Goal: Task Accomplishment & Management: Complete application form

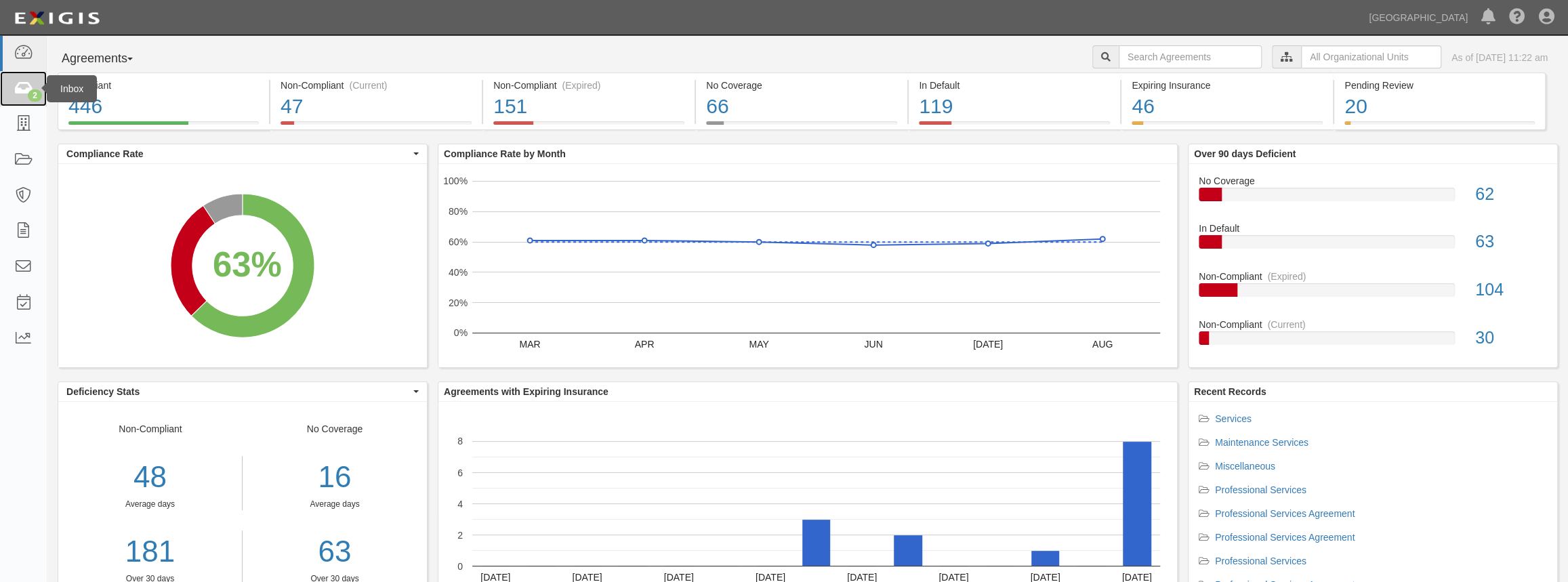
click at [21, 91] on icon at bounding box center [23, 89] width 19 height 16
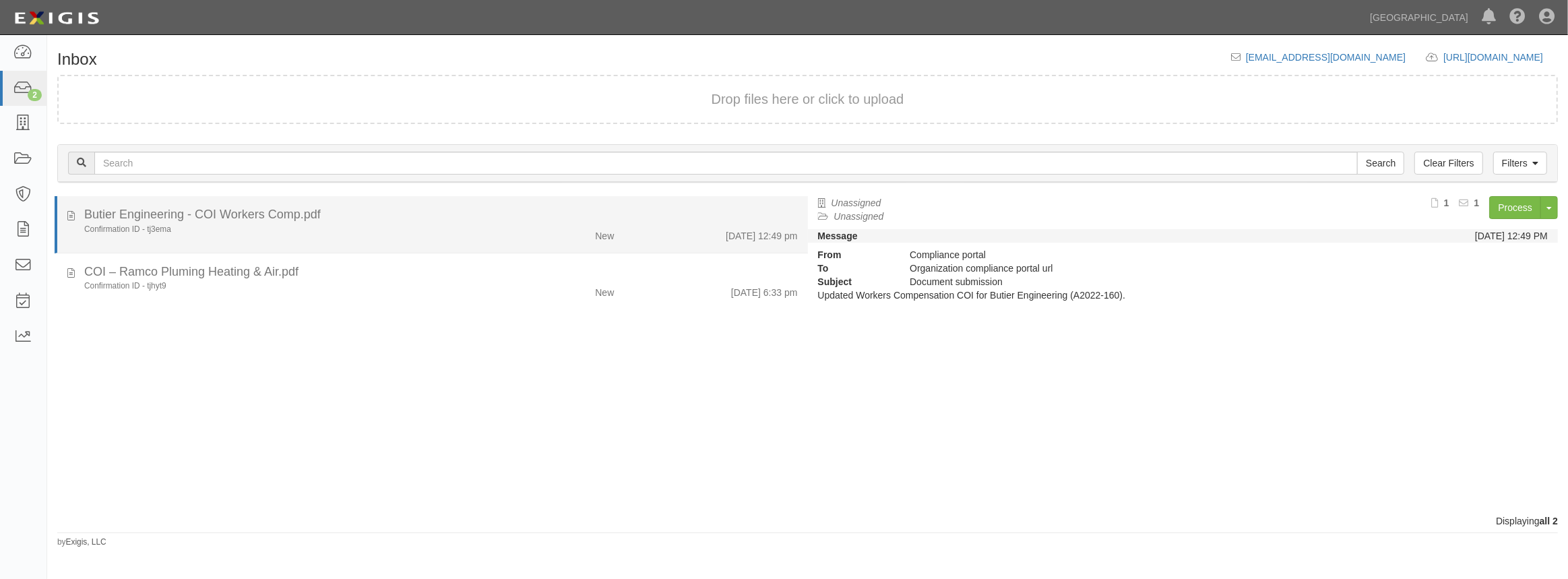
click at [272, 234] on div "Confirmation ID - tj3ema" at bounding box center [288, 230] width 408 height 11
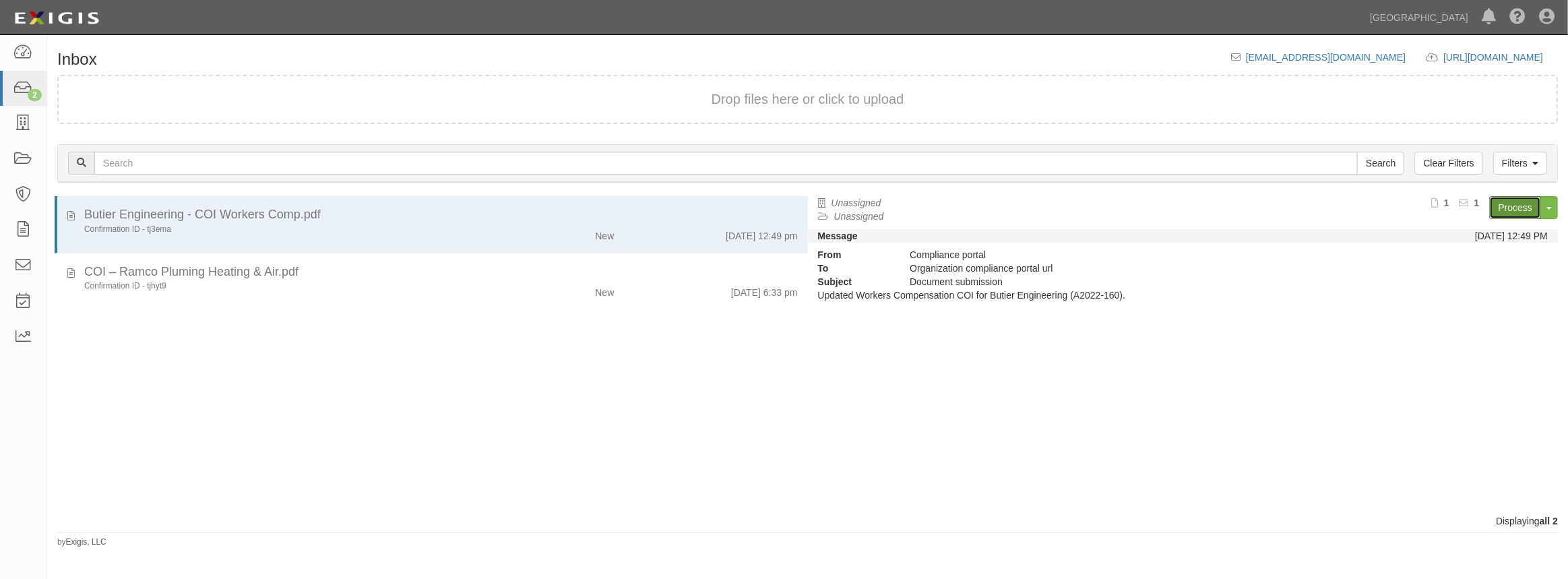
click at [1509, 207] on link "Process" at bounding box center [1515, 208] width 51 height 22
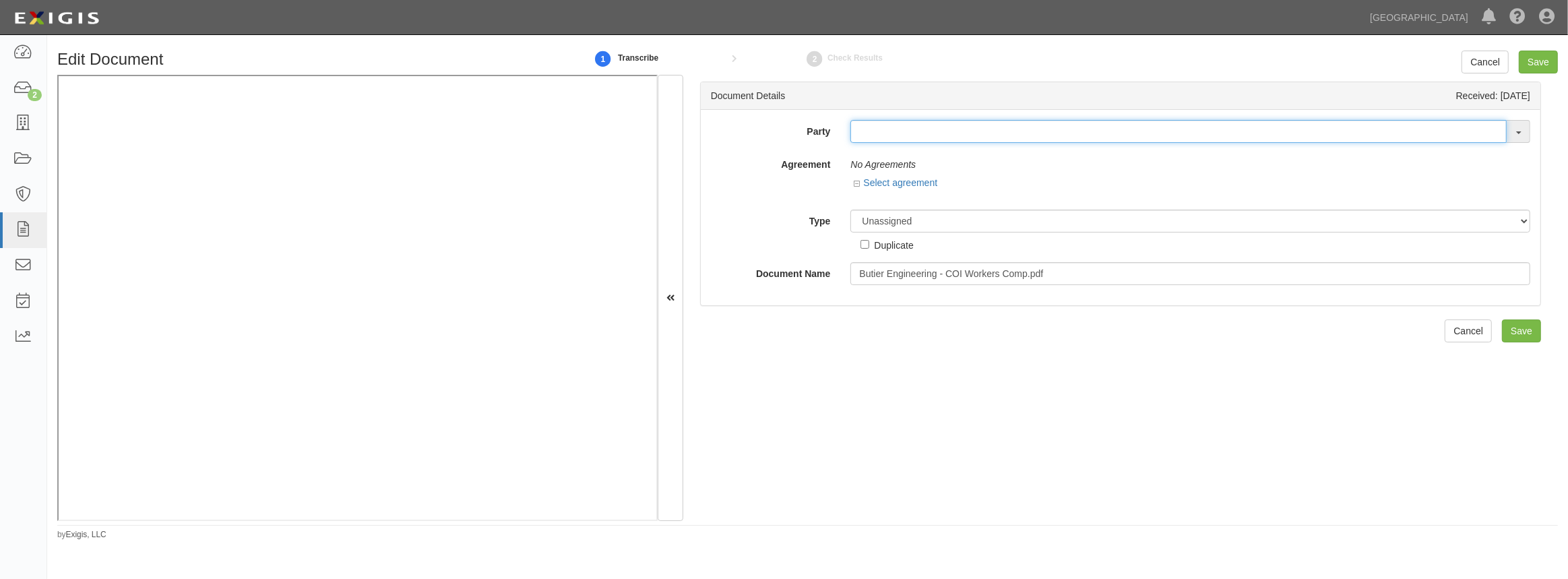
click at [911, 135] on input "text" at bounding box center [1179, 131] width 656 height 22
type input "But"
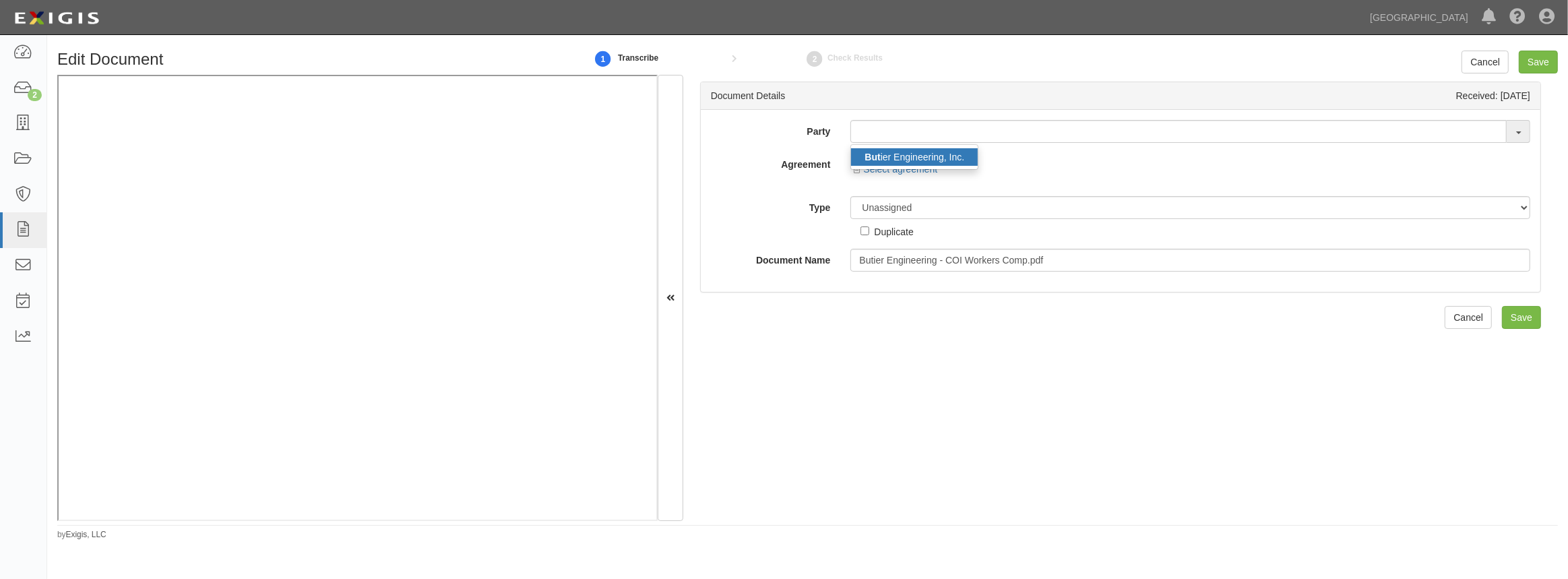
click at [952, 149] on link "But ier Engineering, Inc." at bounding box center [914, 156] width 126 height 18
type input "Butier Engineering, Inc."
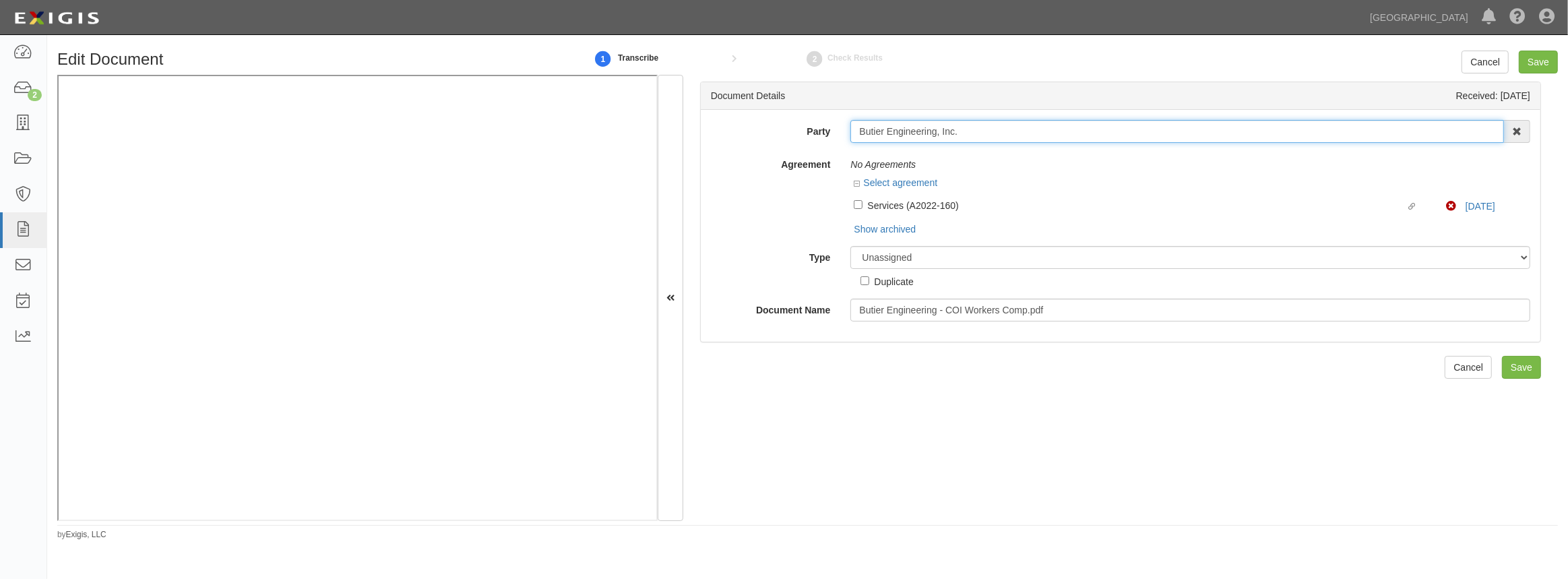
drag, startPoint x: 952, startPoint y: 131, endPoint x: 856, endPoint y: 134, distance: 96.0
click at [856, 134] on input "Butier Engineering, Inc." at bounding box center [1178, 131] width 653 height 22
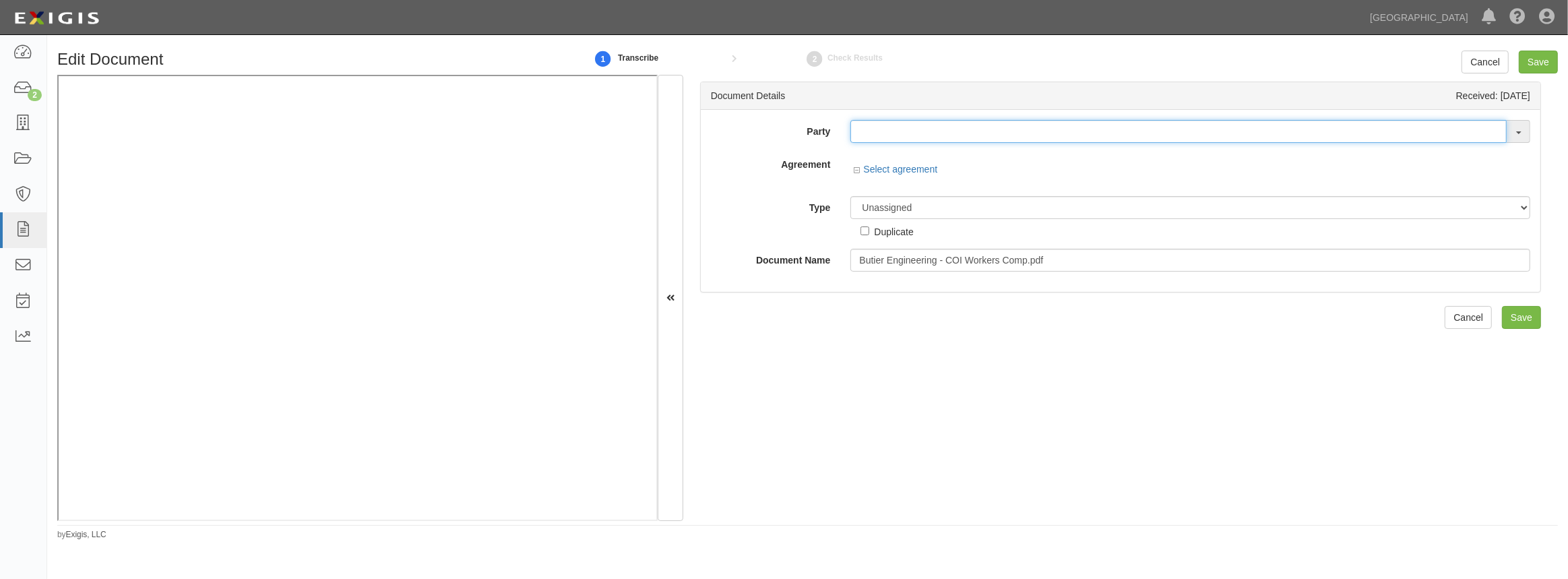
click at [945, 138] on input "text" at bounding box center [1179, 131] width 656 height 22
paste input "COI & Endorsement"
type input "C"
type input "But"
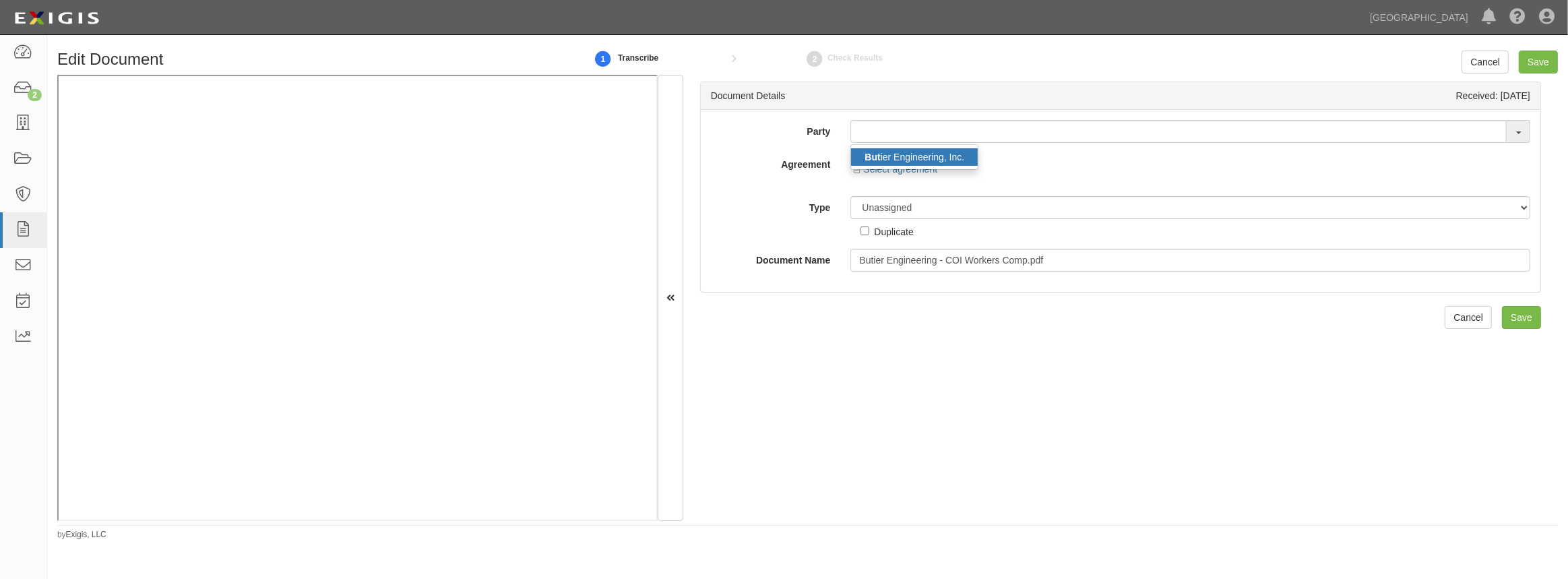
click at [934, 161] on link "But ier Engineering, Inc." at bounding box center [914, 156] width 126 height 18
type input "Butier Engineering, Inc."
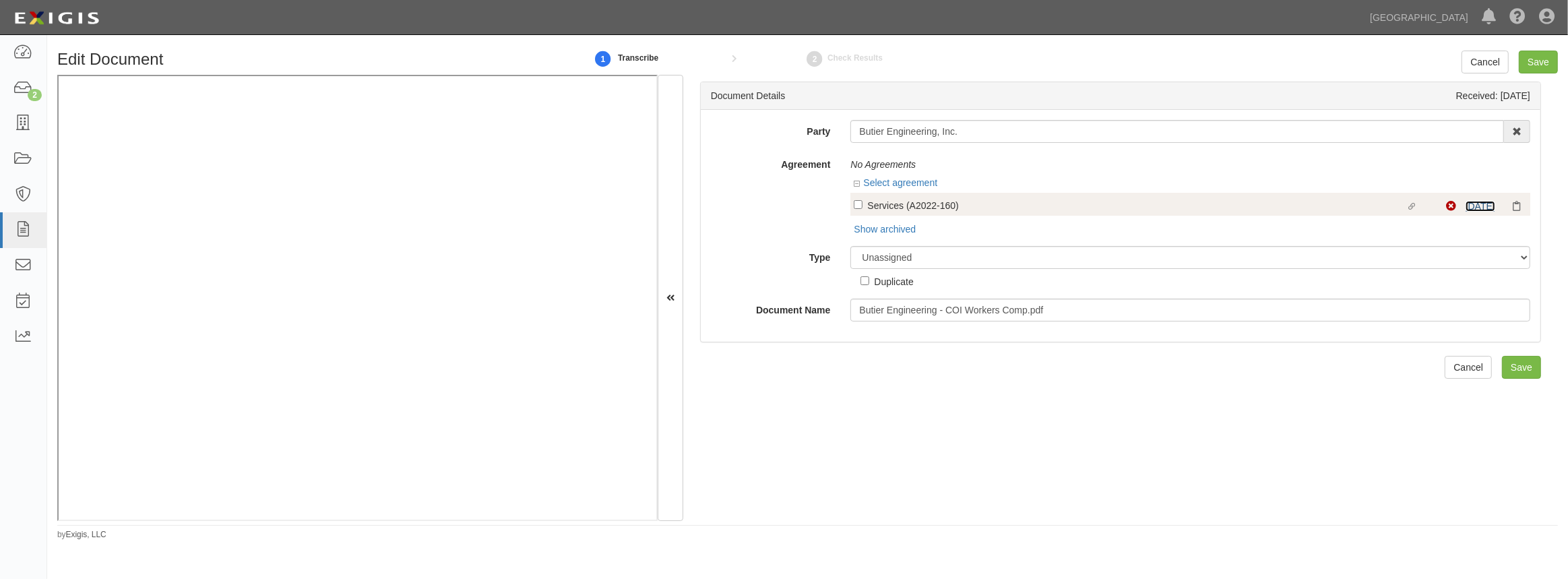
click at [1466, 204] on link "7/1/25" at bounding box center [1481, 207] width 30 height 11
click at [860, 205] on input "Linked agreement Services (A2022-160) Linked agreement" at bounding box center [857, 204] width 8 height 8
checkbox input "true"
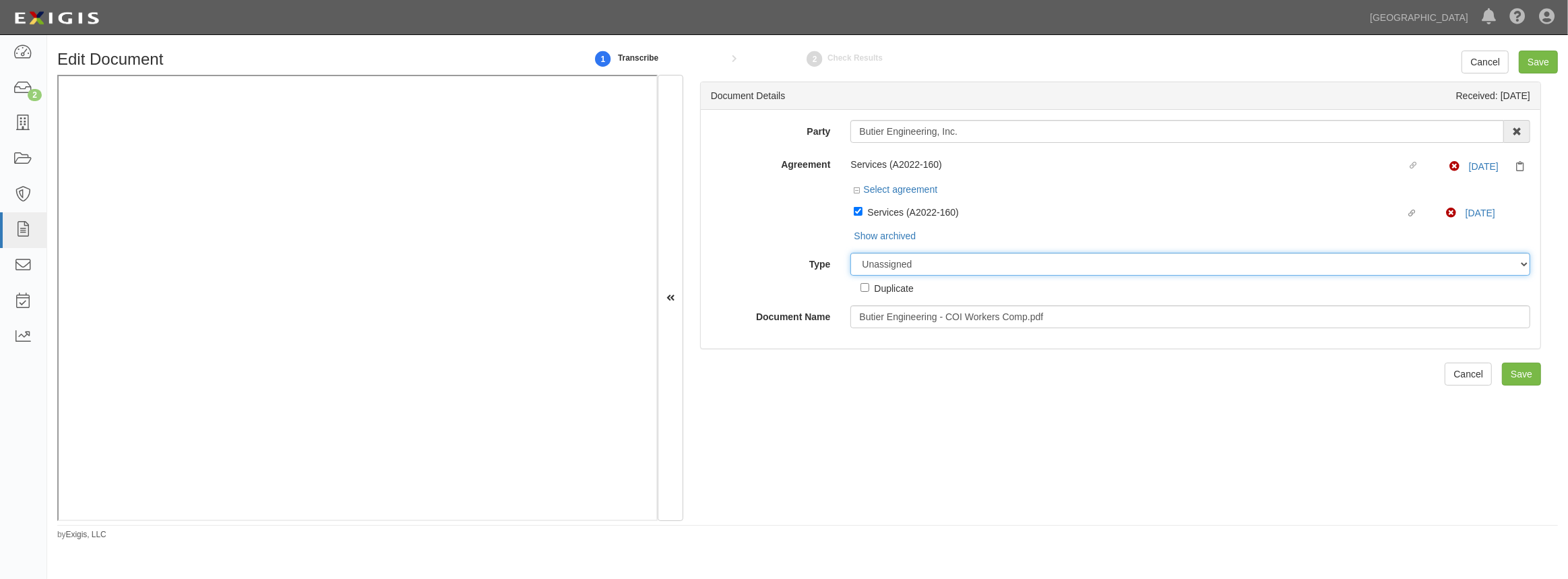
click at [889, 261] on select "Unassigned Binder Cancellation Notice Certificate Contract Endorsement Insuranc…" at bounding box center [1191, 264] width 680 height 22
select select "CertificateDetail"
click at [851, 254] on select "Unassigned Binder Cancellation Notice Certificate Contract Endorsement Insuranc…" at bounding box center [1191, 264] width 680 height 22
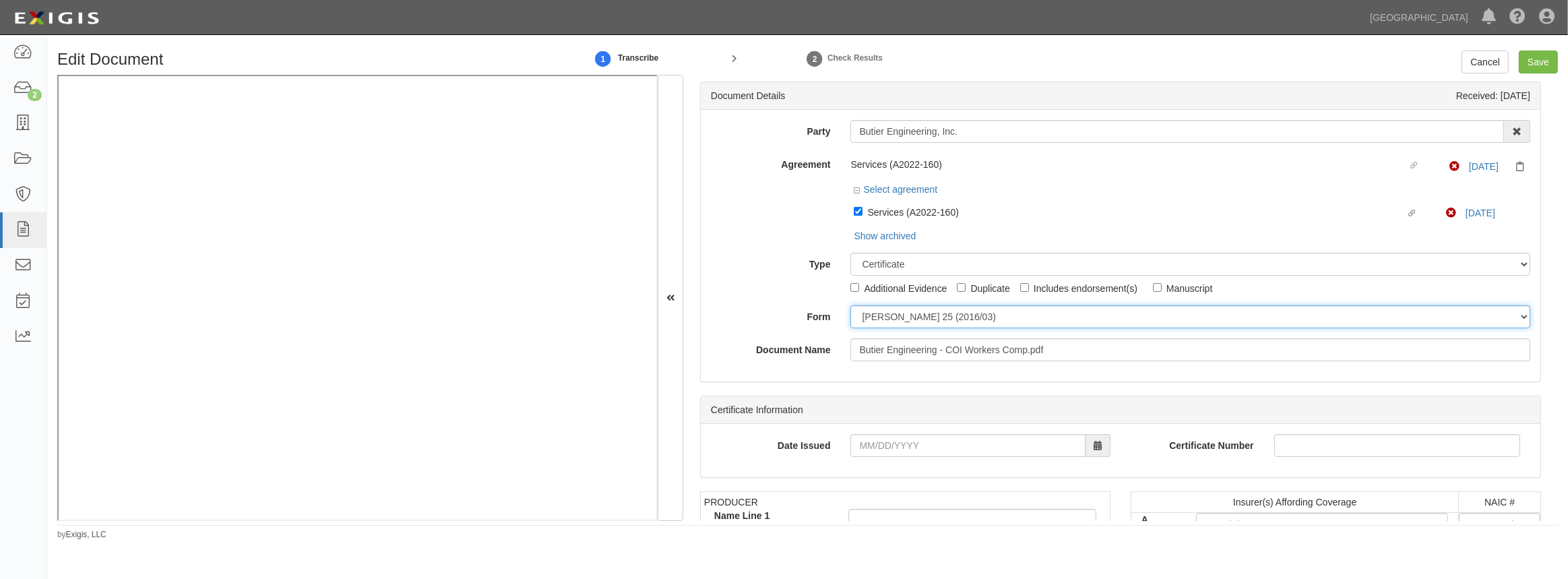
click at [887, 319] on select "ACORD 25 (2016/03) ACORD 101 ACORD 855 NY (2014/05) General" at bounding box center [1191, 317] width 680 height 22
select select "GeneralFormDetail"
click at [851, 306] on select "ACORD 25 (2016/03) ACORD 101 ACORD 855 NY (2014/05) General" at bounding box center [1191, 317] width 680 height 22
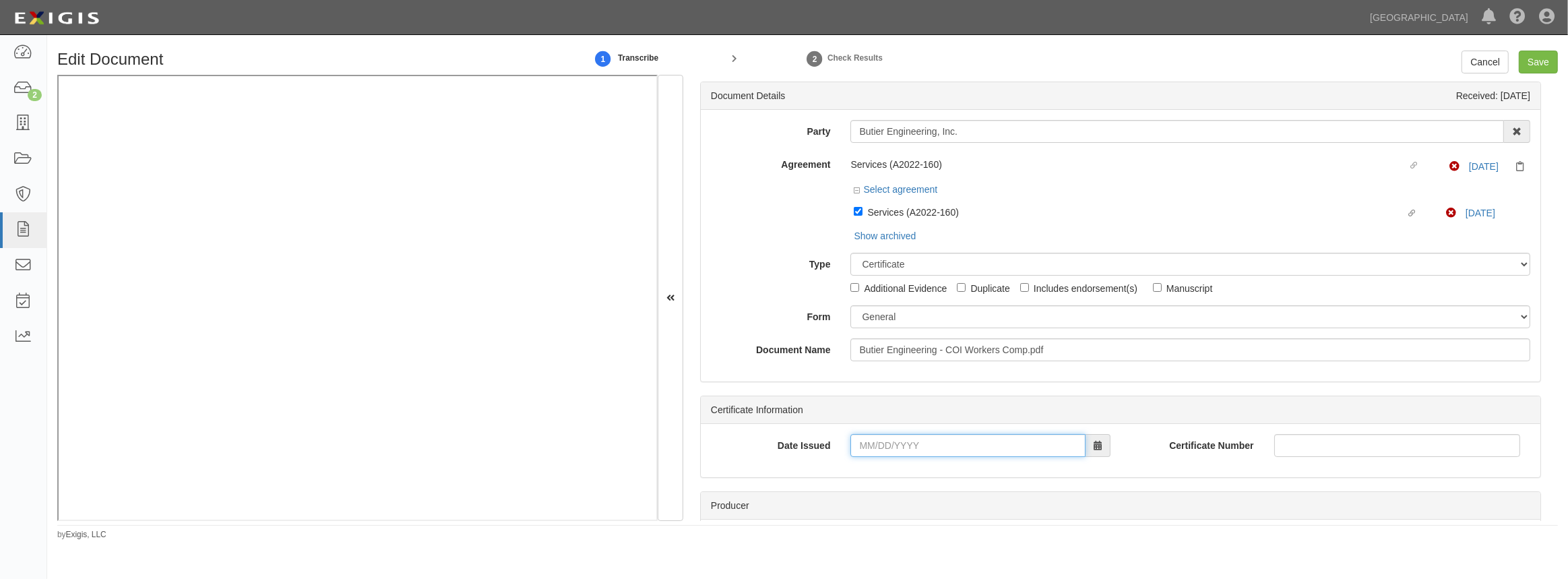
click at [865, 446] on input "Date Issued" at bounding box center [968, 446] width 235 height 22
type input "04/25/2025"
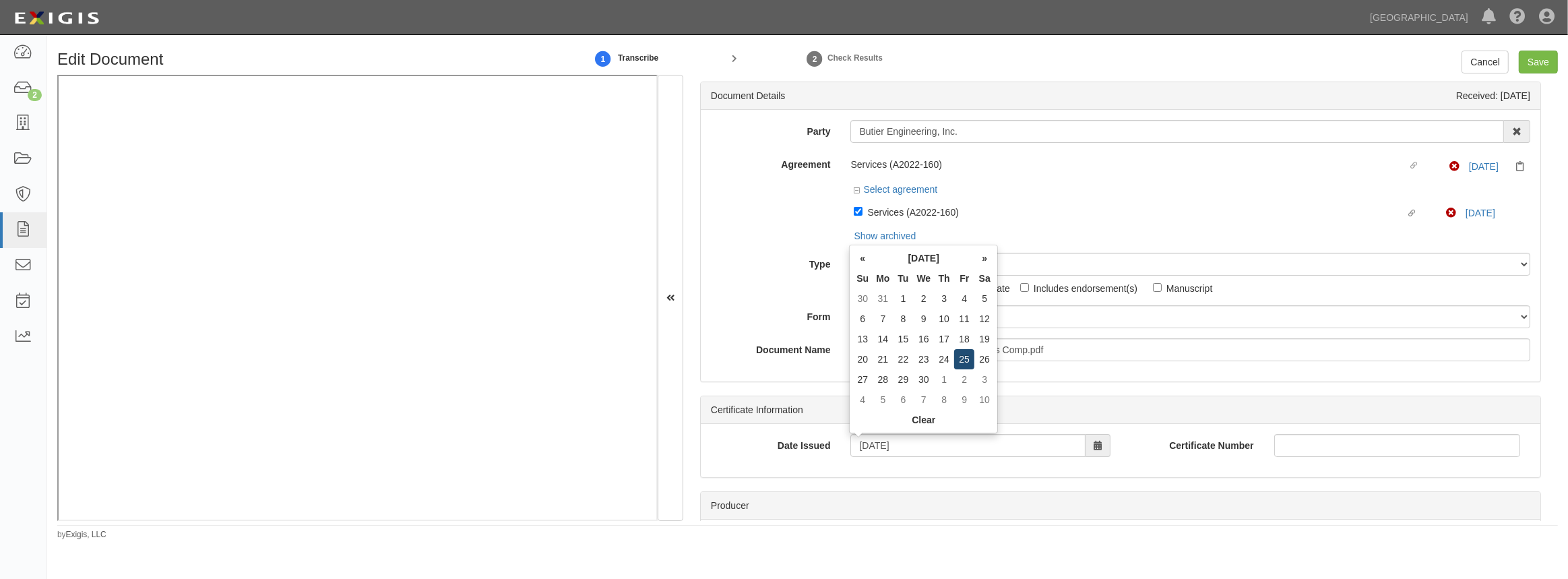
click at [968, 360] on td "25" at bounding box center [965, 360] width 21 height 21
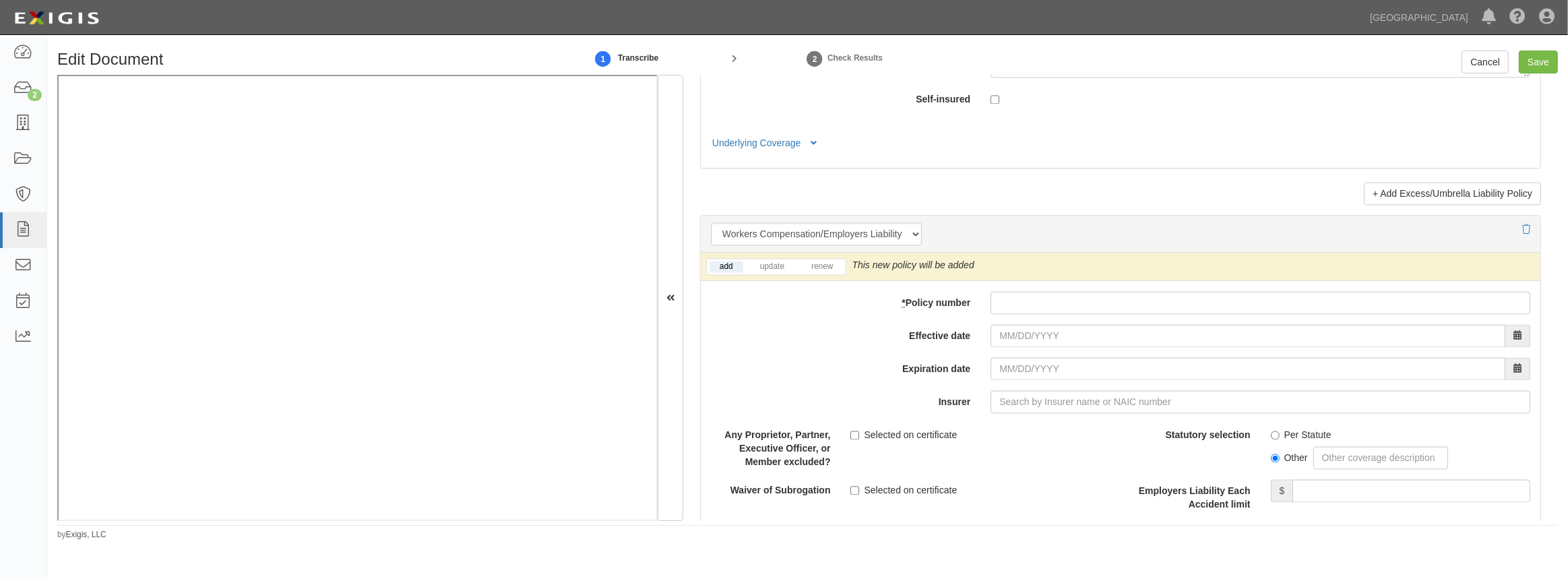
scroll to position [3312, 0]
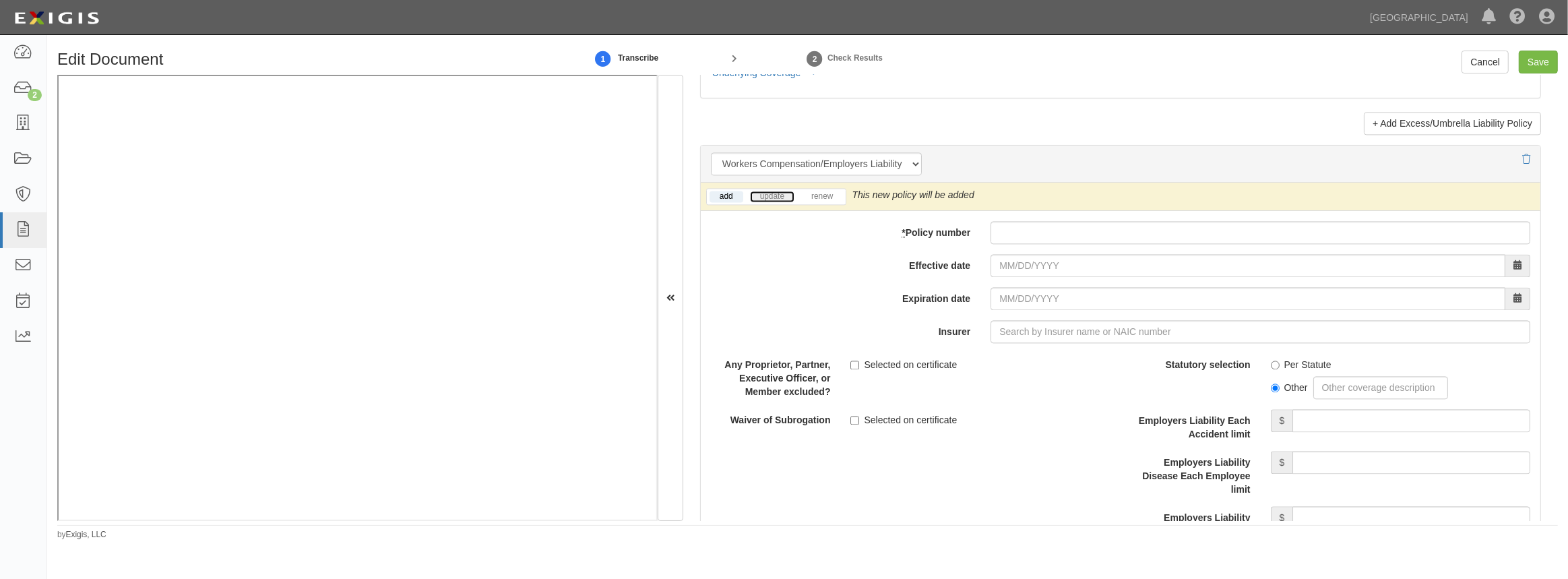
click at [774, 197] on link "update" at bounding box center [772, 197] width 45 height 11
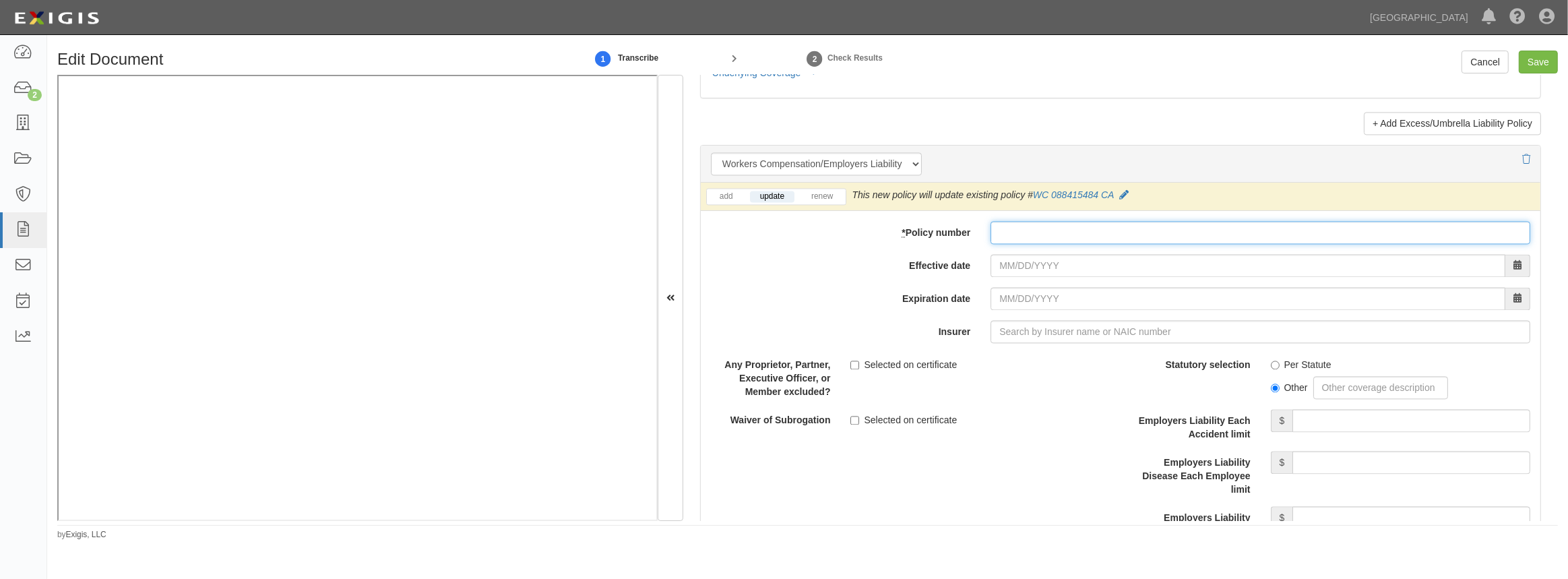
click at [1007, 225] on input "* Policy number" at bounding box center [1260, 232] width 540 height 22
paste input "WC 063534314 CA"
type input "WC 063534314 CA"
click at [1015, 267] on input "Effective date" at bounding box center [1248, 265] width 515 height 22
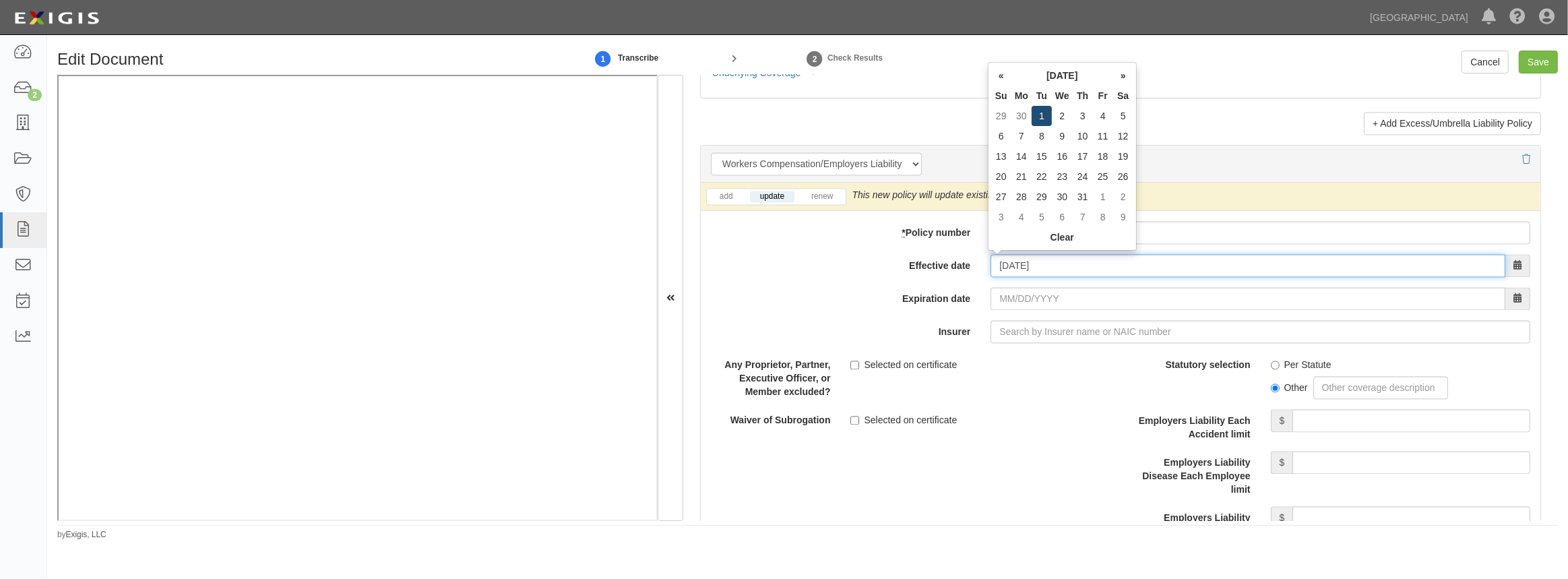
type input "07/01/2025"
type input "07/01/2026"
click at [1044, 117] on td "1" at bounding box center [1042, 116] width 21 height 21
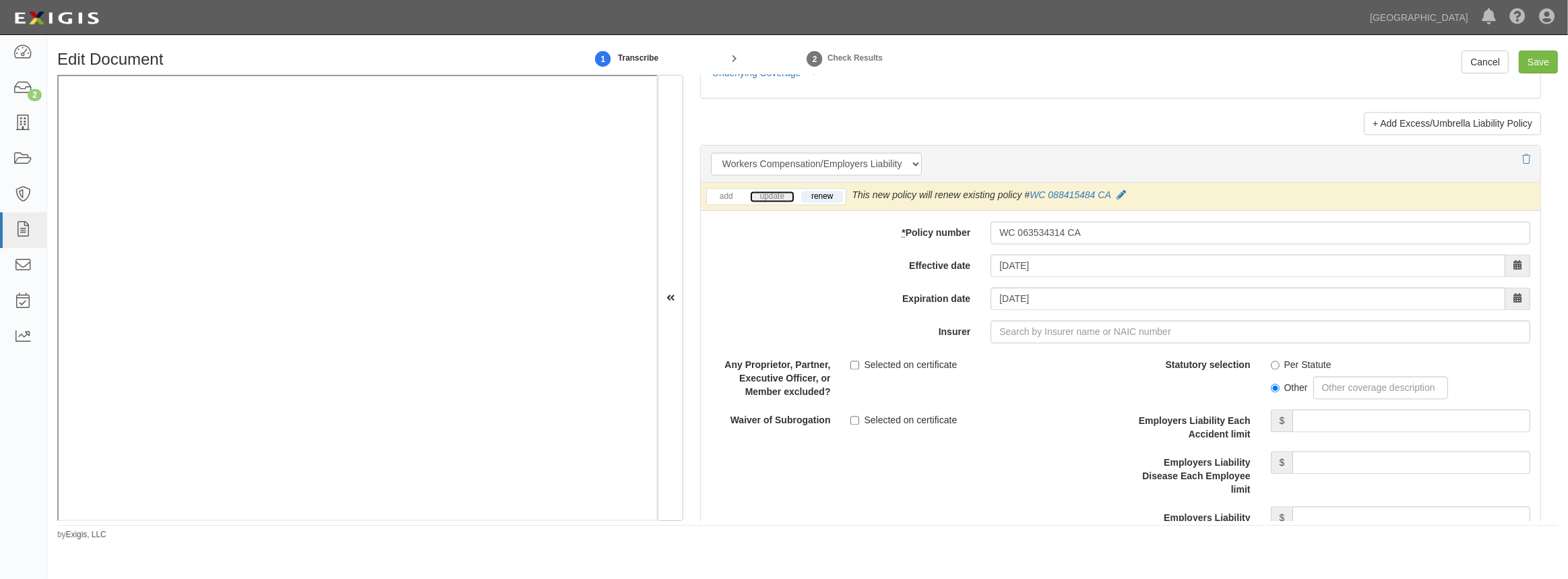
click at [776, 194] on link "update" at bounding box center [772, 197] width 45 height 11
click at [1010, 340] on input "Insurer" at bounding box center [1260, 332] width 540 height 22
type input "A"
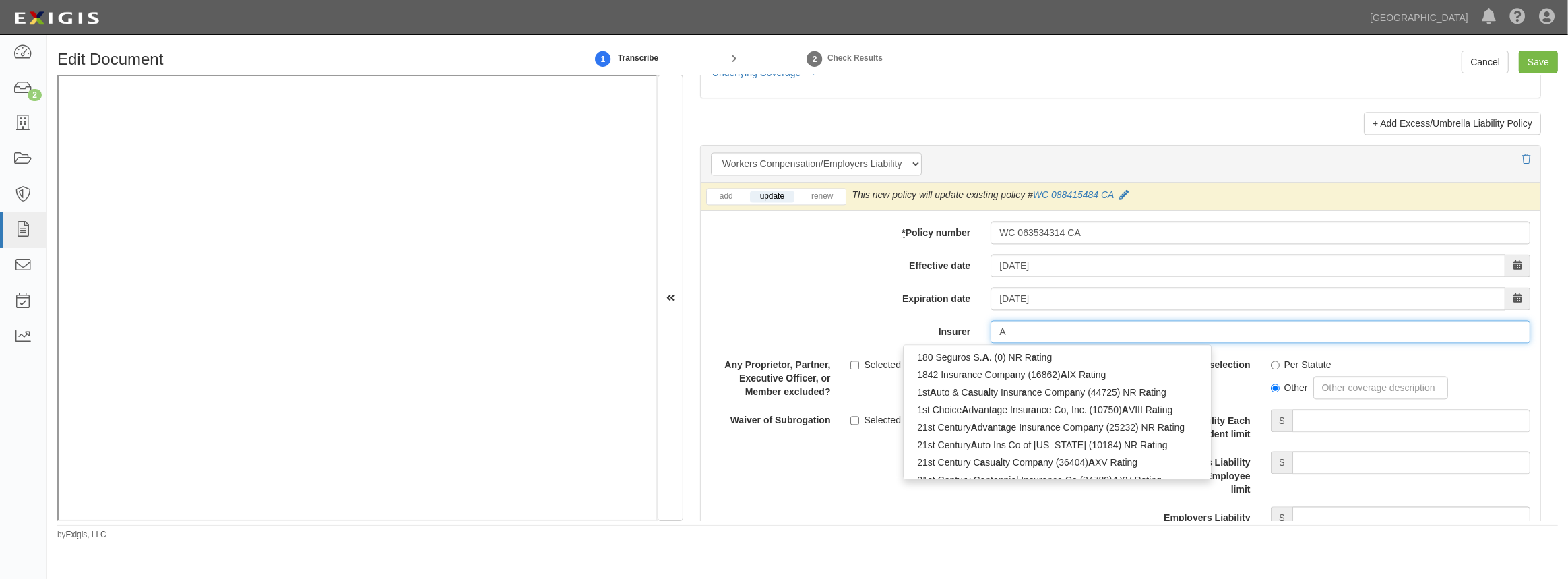
type input "AIA General Berhad (0) NR Rating"
type input "AI"
type input "AIU Insurance Company (19399) A XV Rating"
type input "AIU"
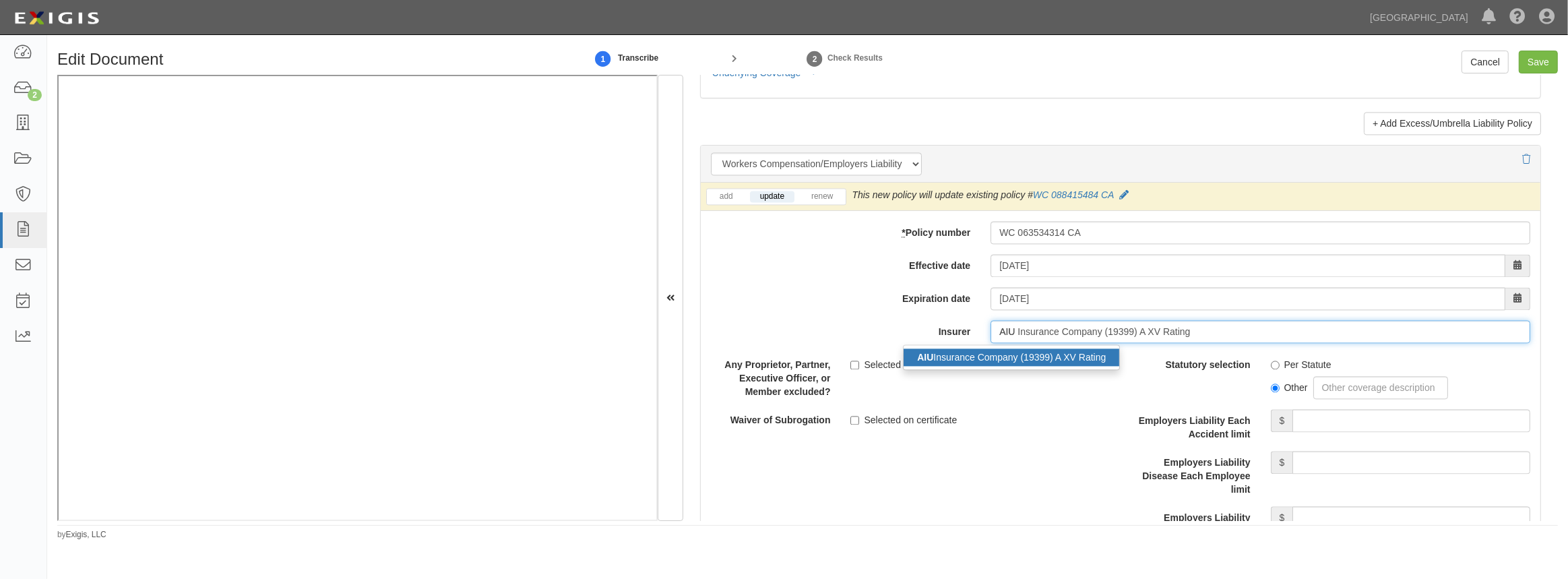
click at [1060, 353] on div "AIU Insurance Company (19399) A XV Rating" at bounding box center [1012, 357] width 215 height 18
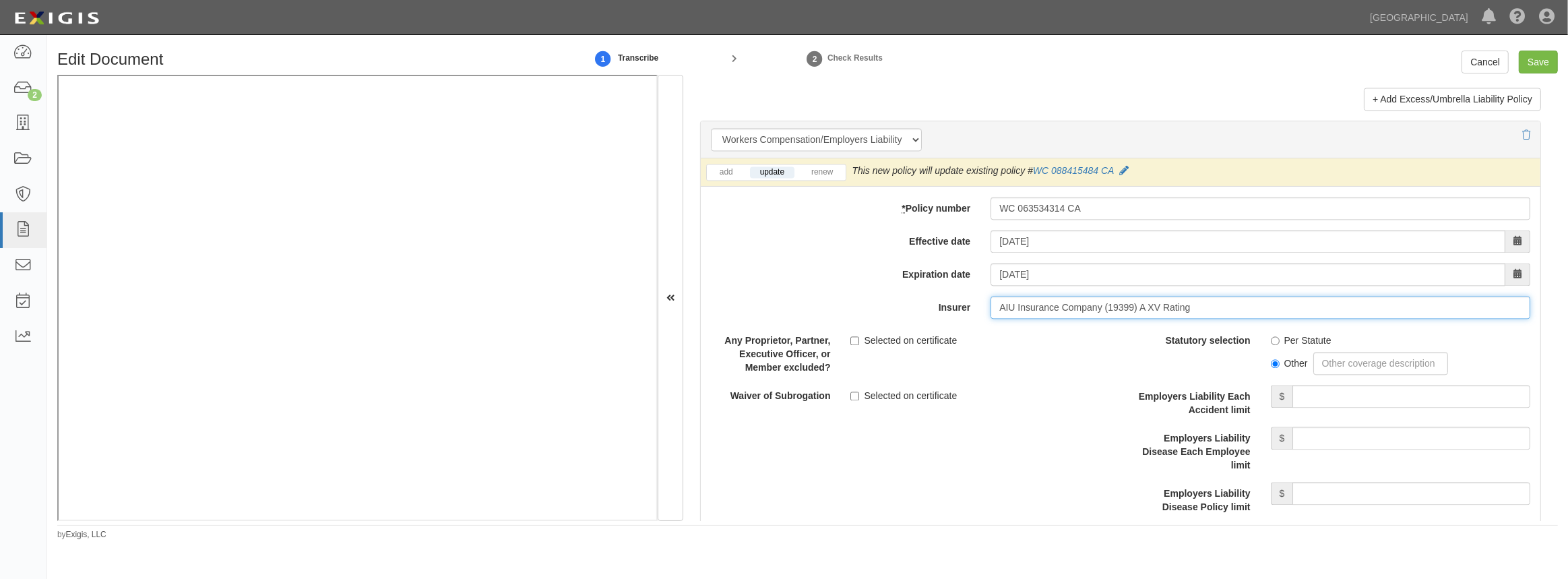
scroll to position [3373, 0]
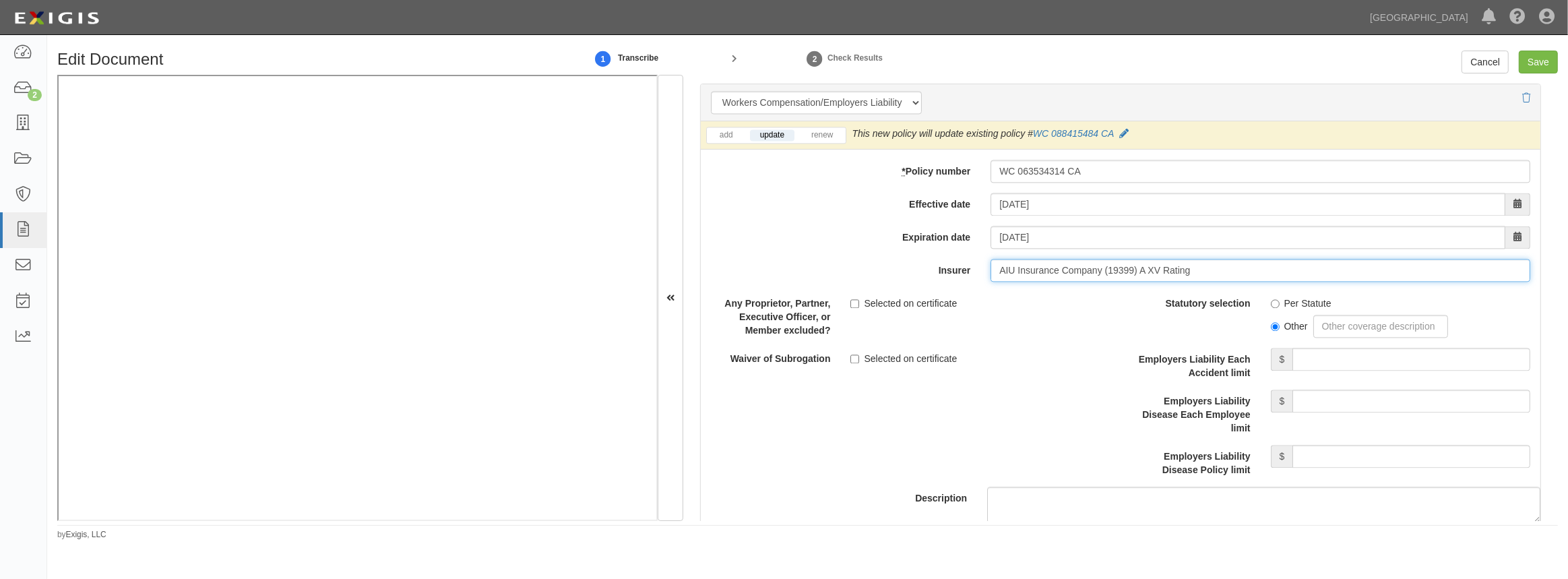
type input "AIU Insurance Company (19399) A XV Rating"
click at [1271, 300] on input "Per Statute" at bounding box center [1275, 304] width 8 height 8
radio input "true"
drag, startPoint x: 1326, startPoint y: 357, endPoint x: 1348, endPoint y: 359, distance: 22.1
click at [1326, 357] on input "Employers Liability Each Accident limit" at bounding box center [1412, 360] width 238 height 22
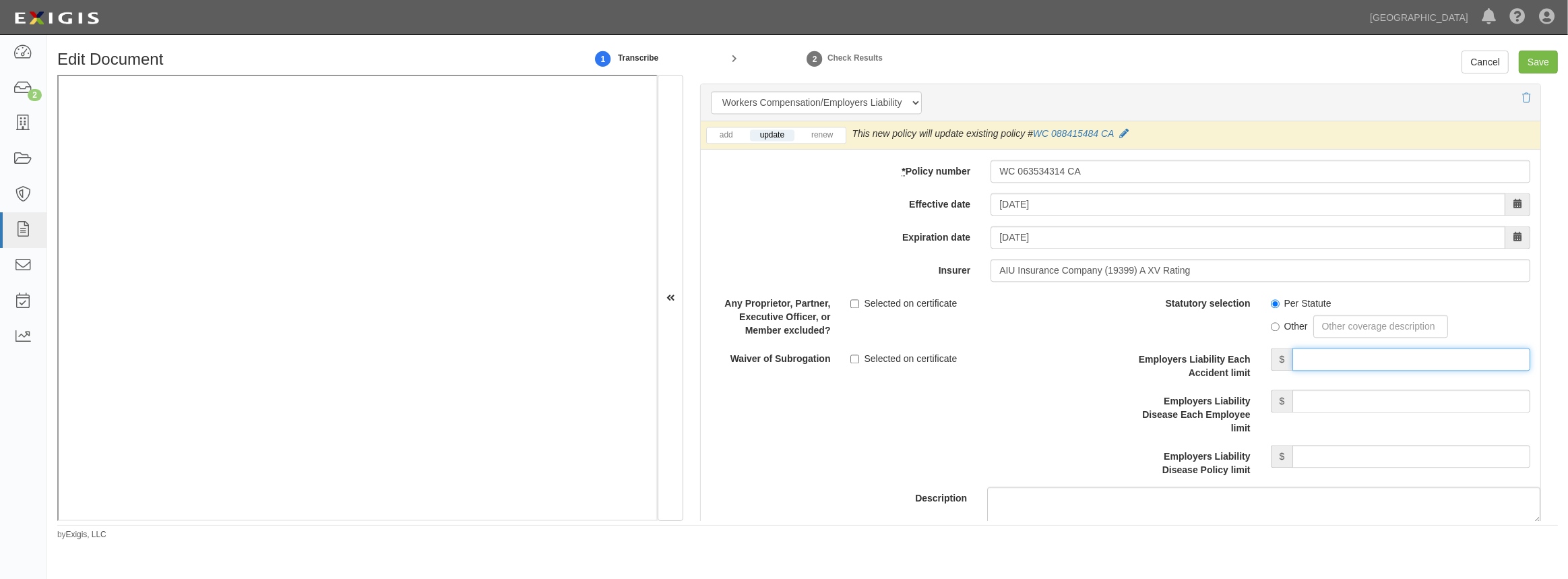
type input "2,000,000"
click at [1353, 392] on input "Employers Liability Disease Each Employee limit" at bounding box center [1412, 401] width 238 height 22
type input "2,000,000"
click at [1341, 464] on input "Employers Liability Disease Policy limit" at bounding box center [1412, 456] width 238 height 22
type input "2,000,000"
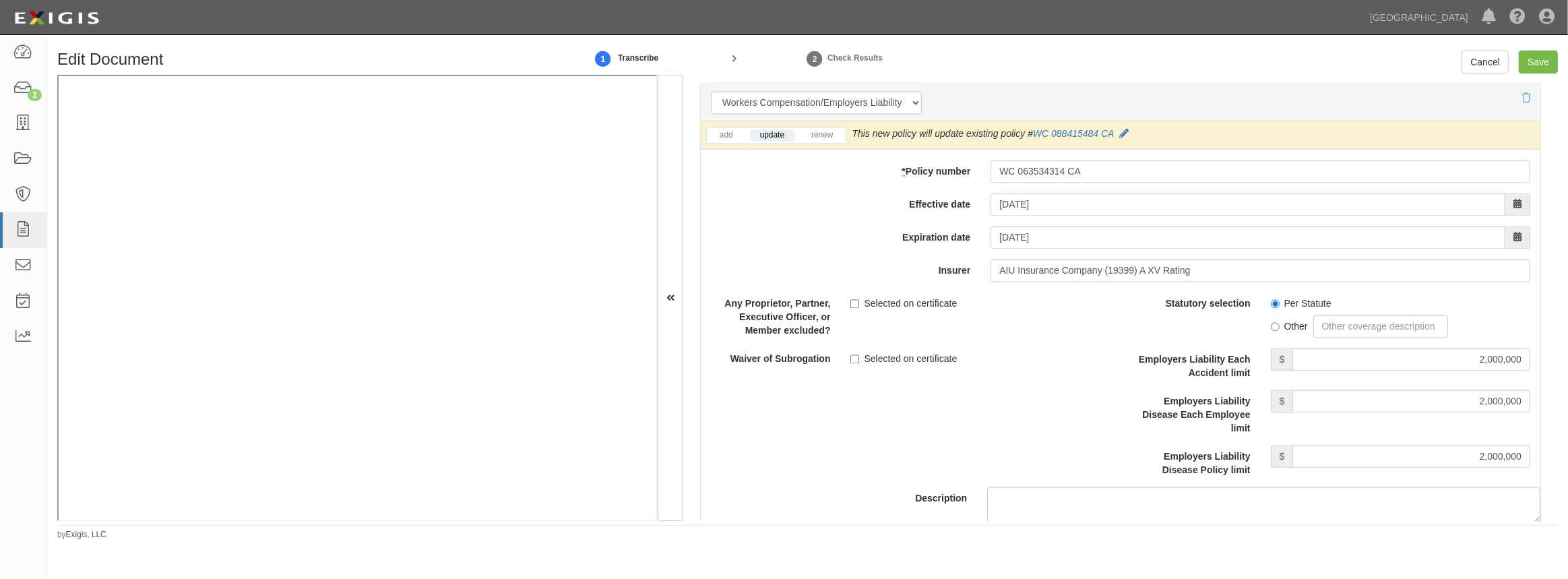
click at [961, 432] on div "Description" at bounding box center [1121, 408] width 860 height 231
click at [853, 358] on input "Selected on certificate" at bounding box center [855, 359] width 8 height 8
checkbox input "true"
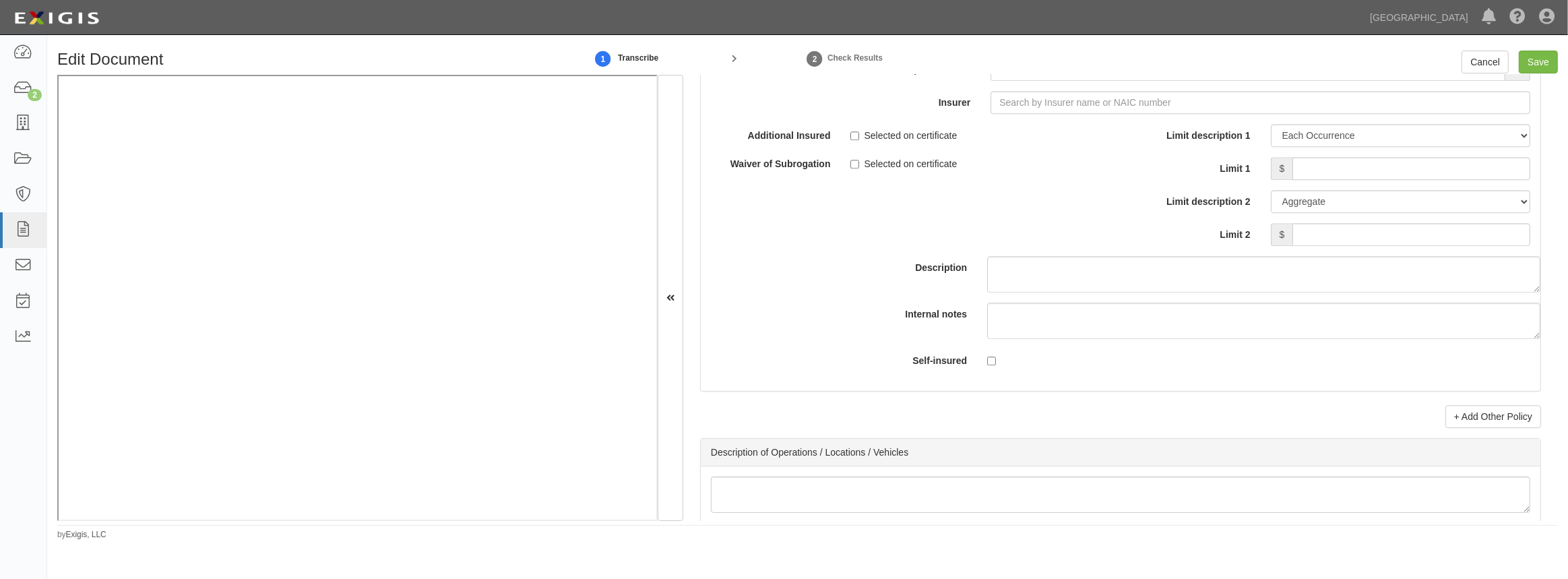
scroll to position [4468, 0]
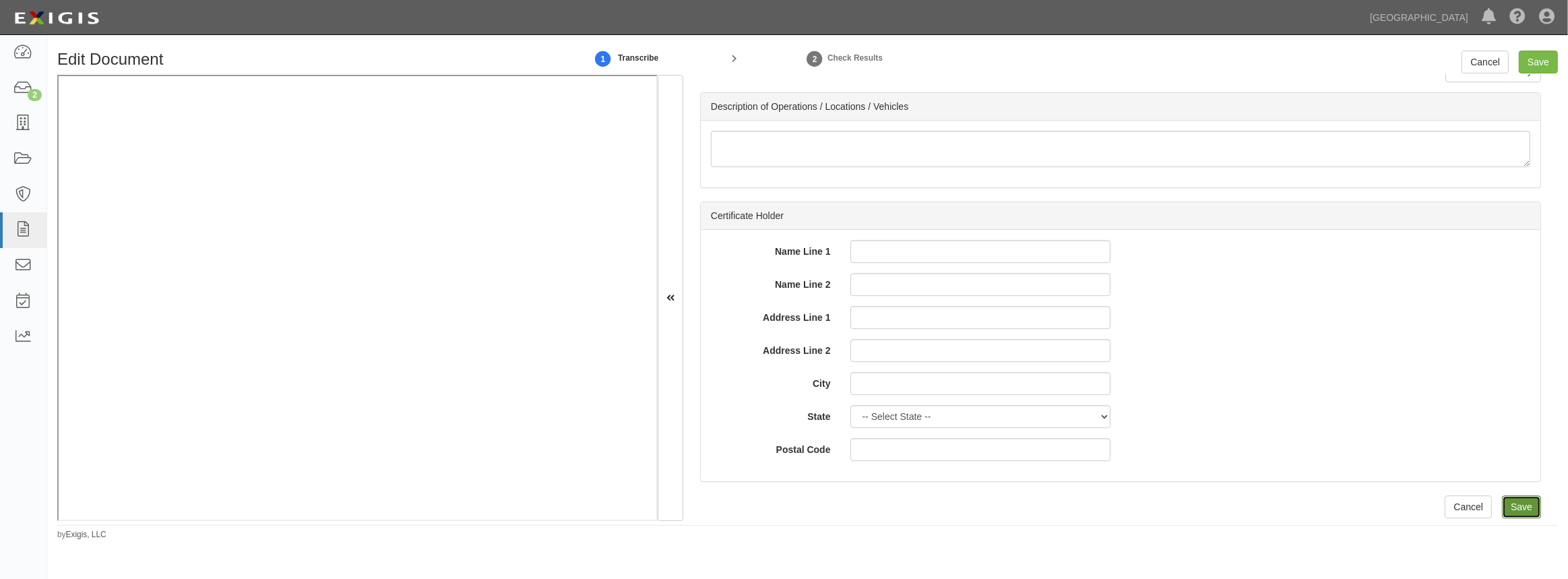
click at [1509, 505] on input "Save" at bounding box center [1522, 507] width 39 height 22
type input "2000000"
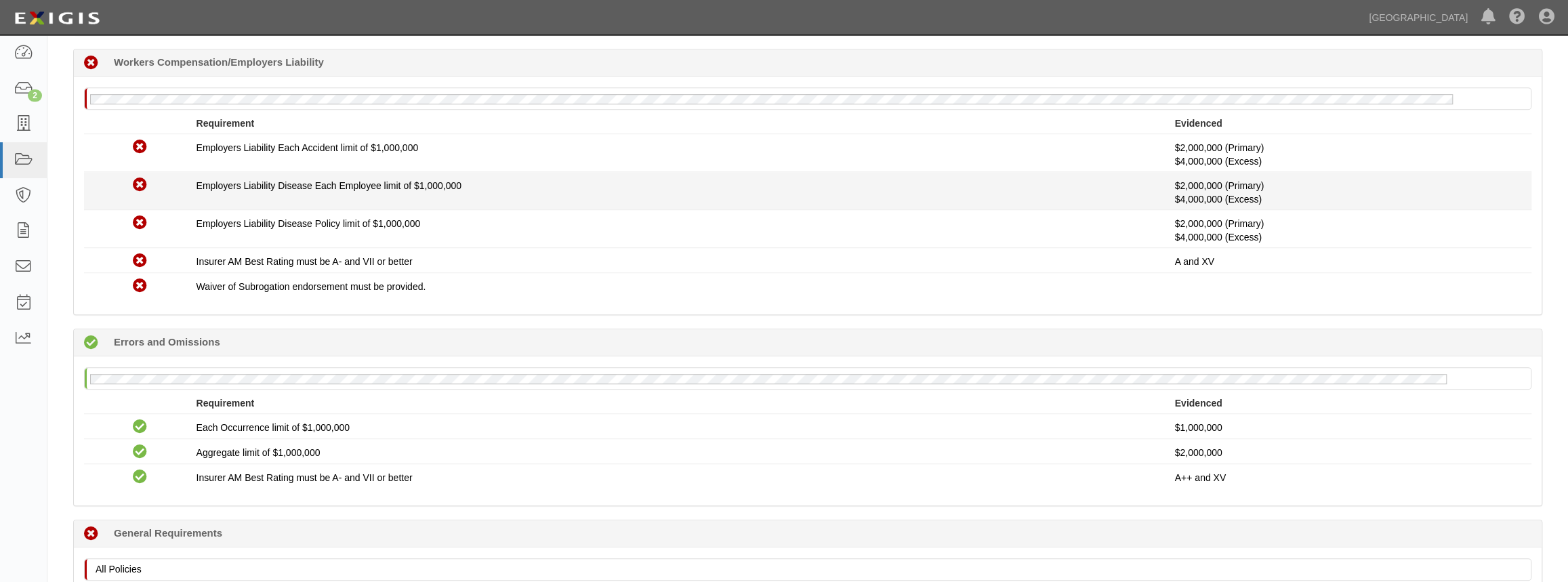
scroll to position [924, 0]
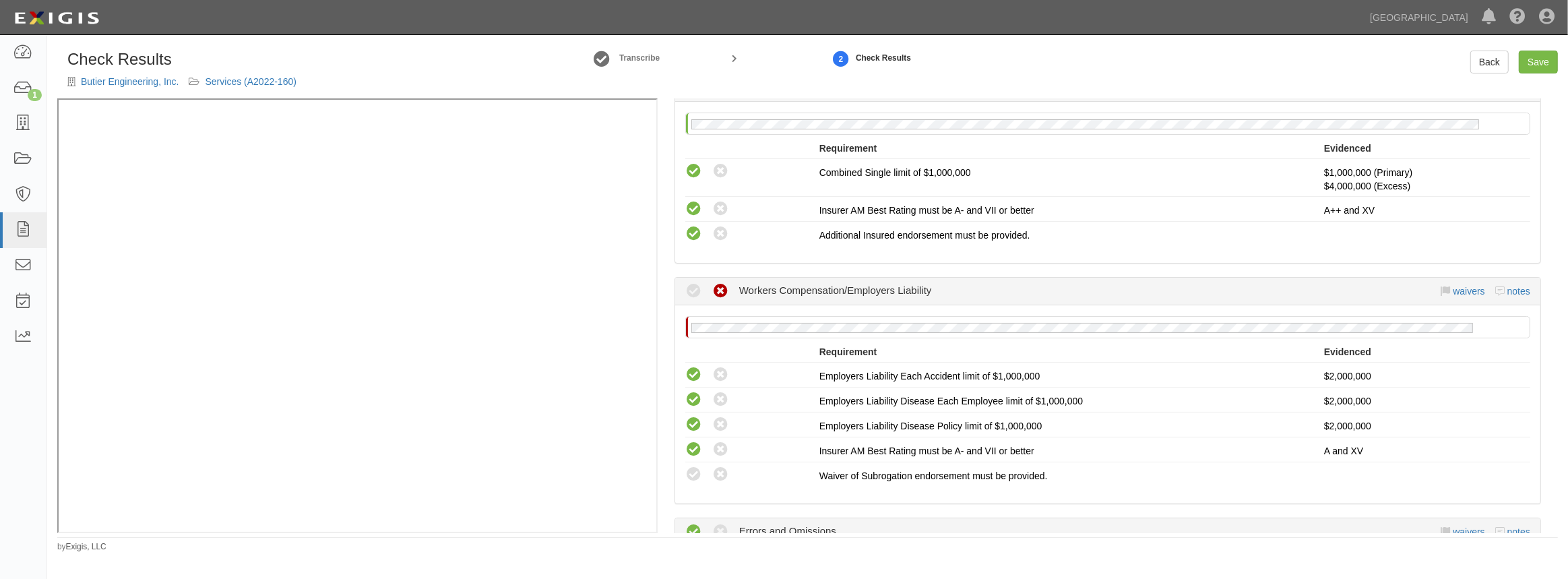
scroll to position [796, 0]
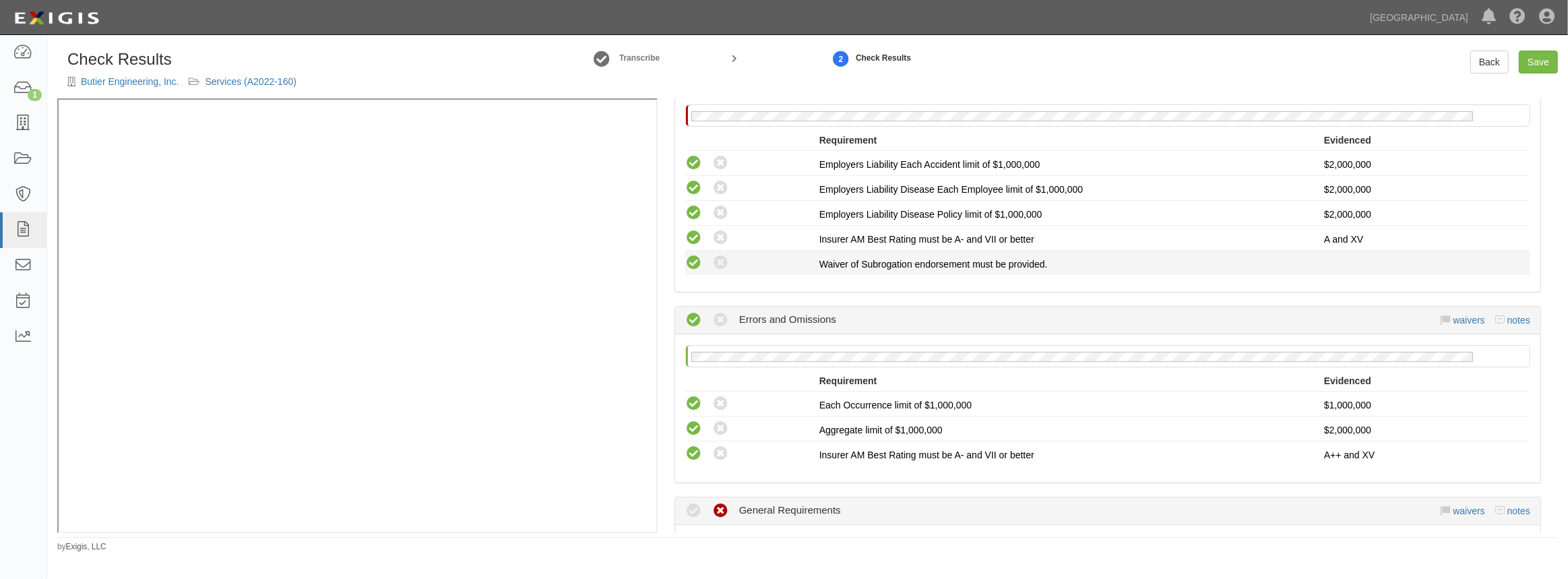
click at [695, 263] on icon at bounding box center [694, 263] width 17 height 17
radio input "true"
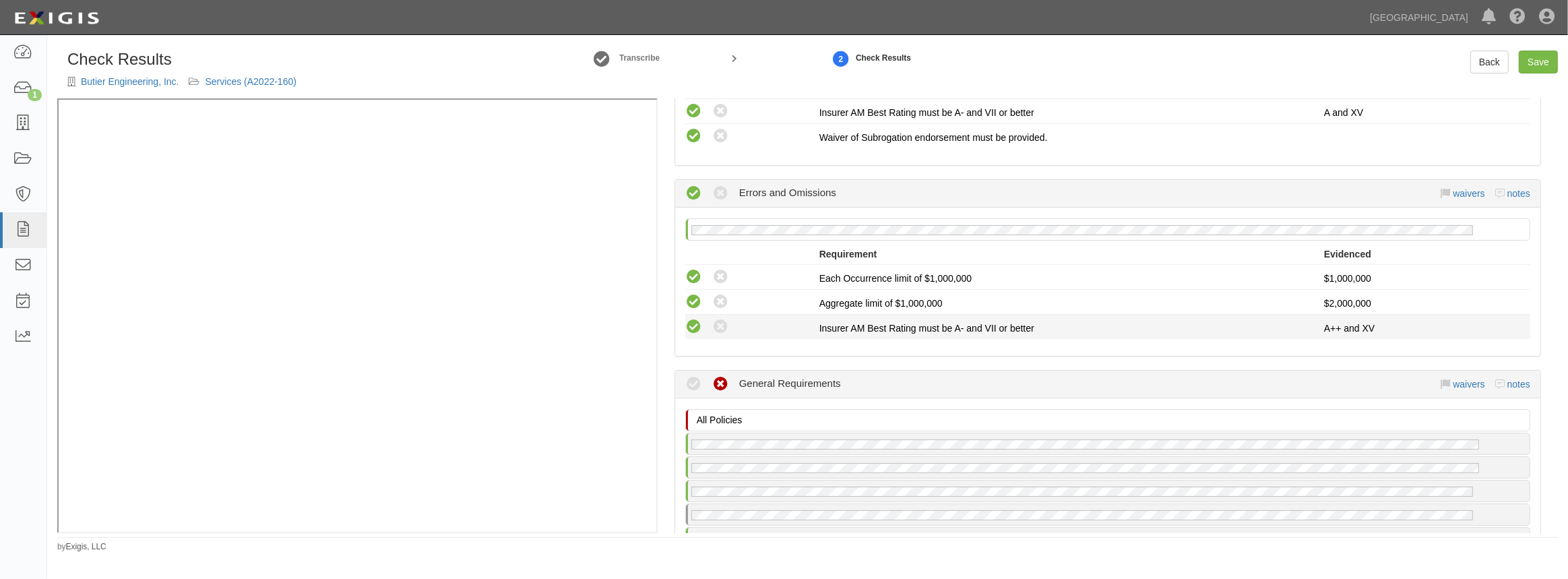
scroll to position [1042, 0]
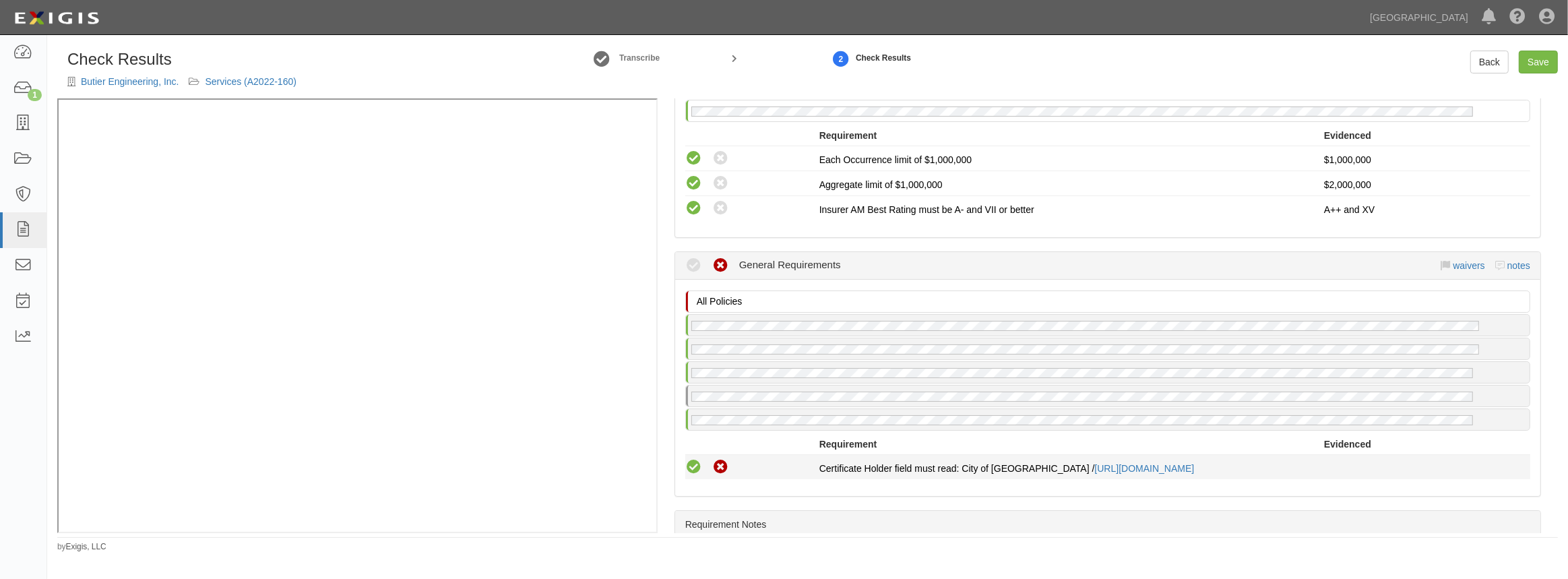
click at [692, 463] on icon at bounding box center [694, 468] width 17 height 17
radio input "true"
click at [1535, 62] on link "Save" at bounding box center [1539, 62] width 39 height 22
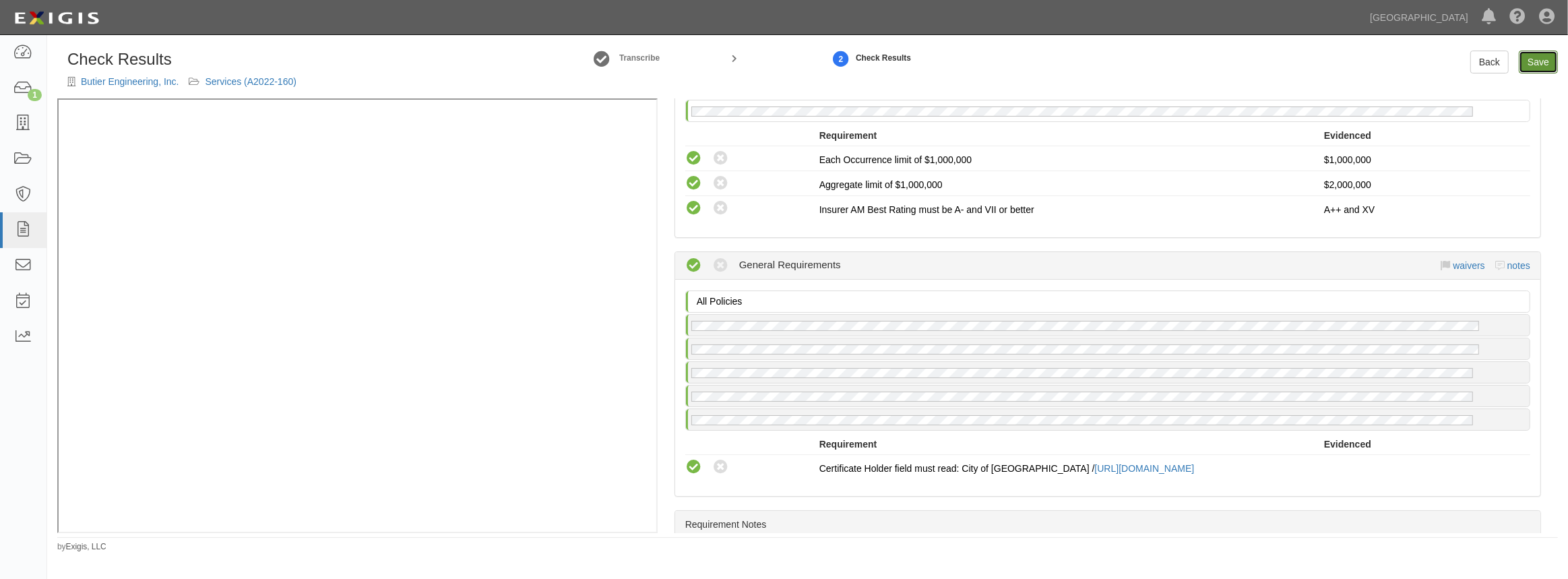
radio input "true"
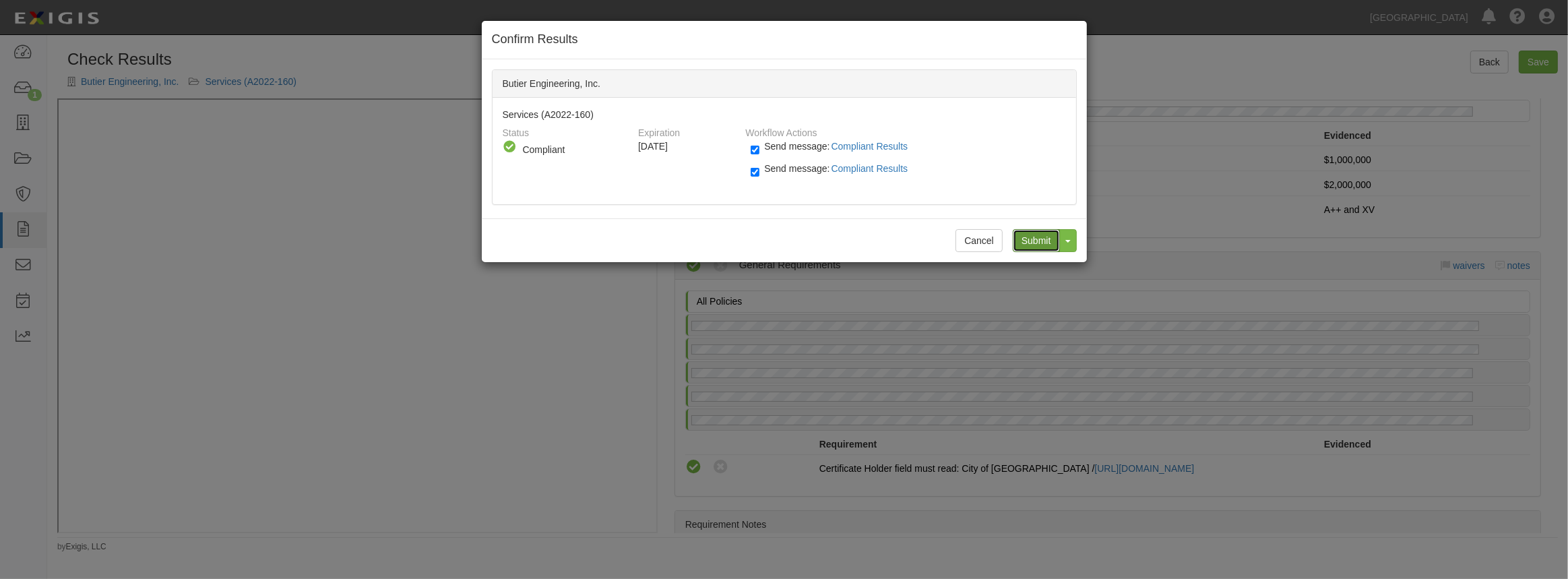
click at [1036, 237] on input "Submit" at bounding box center [1036, 241] width 47 height 22
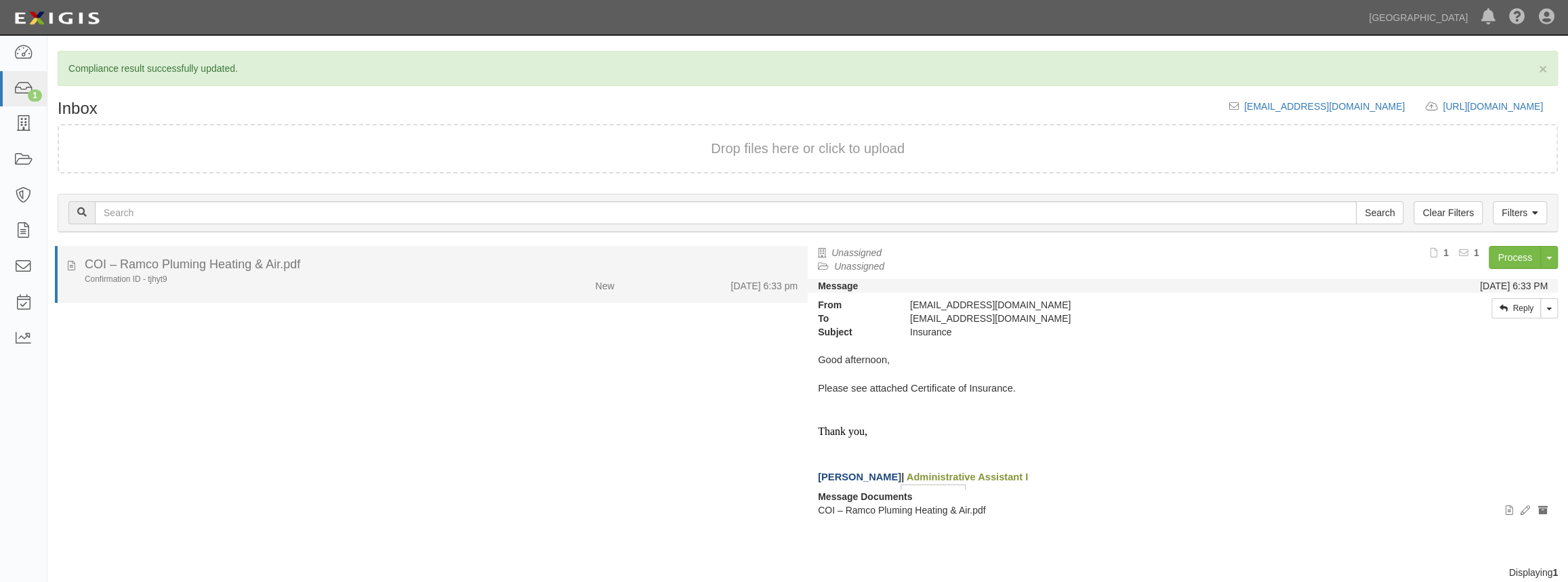
click at [318, 275] on div "Confirmation ID - tjhyt9" at bounding box center [288, 280] width 408 height 11
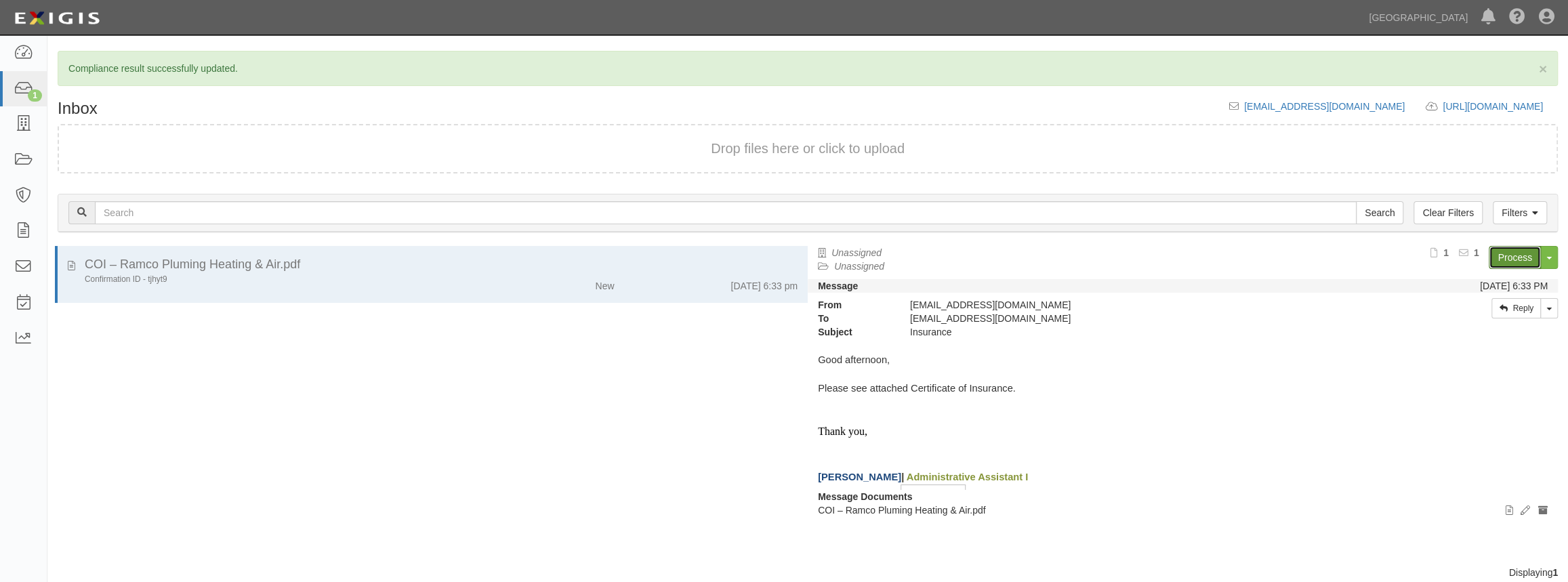
click at [1511, 266] on link "Process" at bounding box center [1514, 257] width 52 height 23
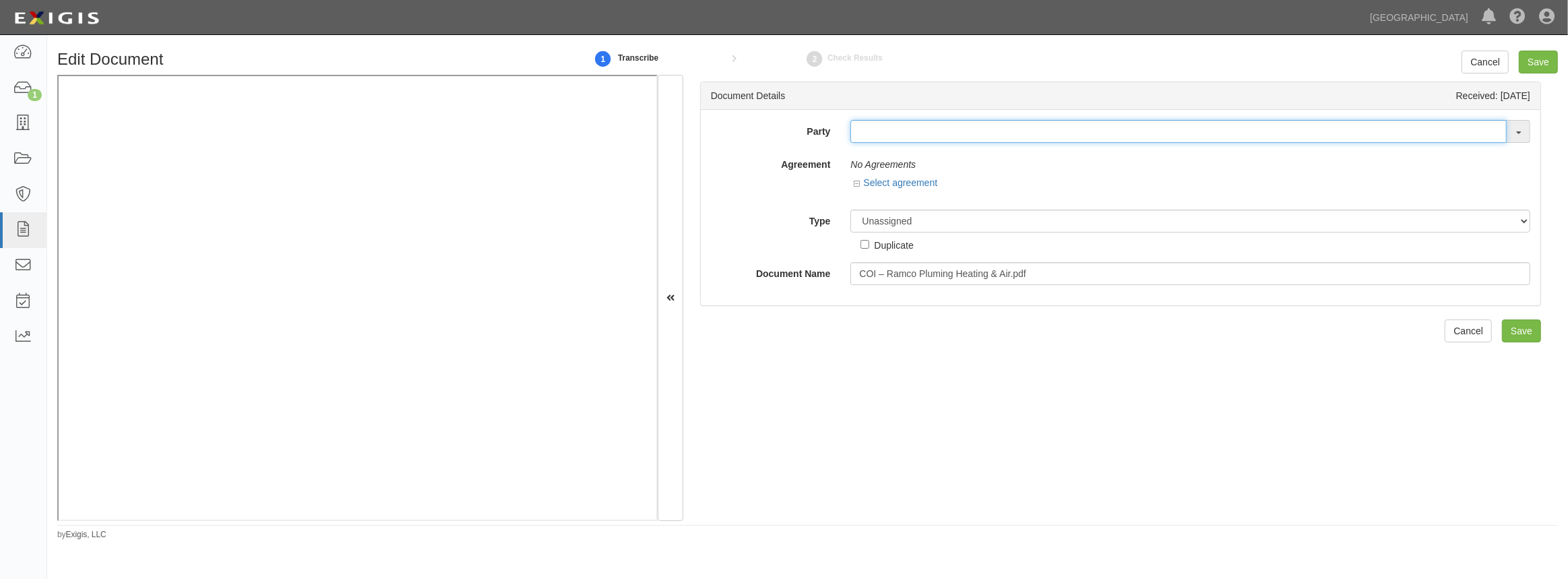
click at [917, 134] on input "text" at bounding box center [1179, 131] width 656 height 22
type input "ramco"
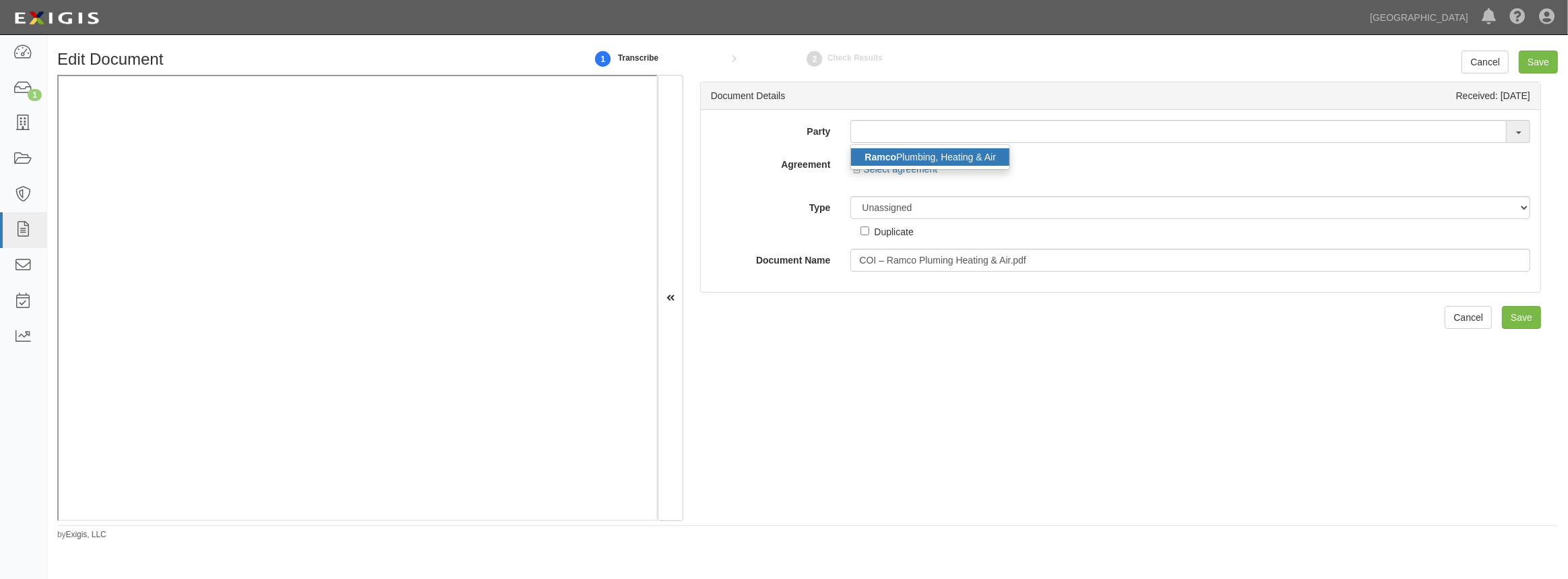
drag, startPoint x: 916, startPoint y: 150, endPoint x: 923, endPoint y: 148, distance: 7.3
click at [916, 151] on link "Ramco Plumbing, Heating & Air" at bounding box center [930, 156] width 158 height 18
type input "Ramco Plumbing, Heating & Air"
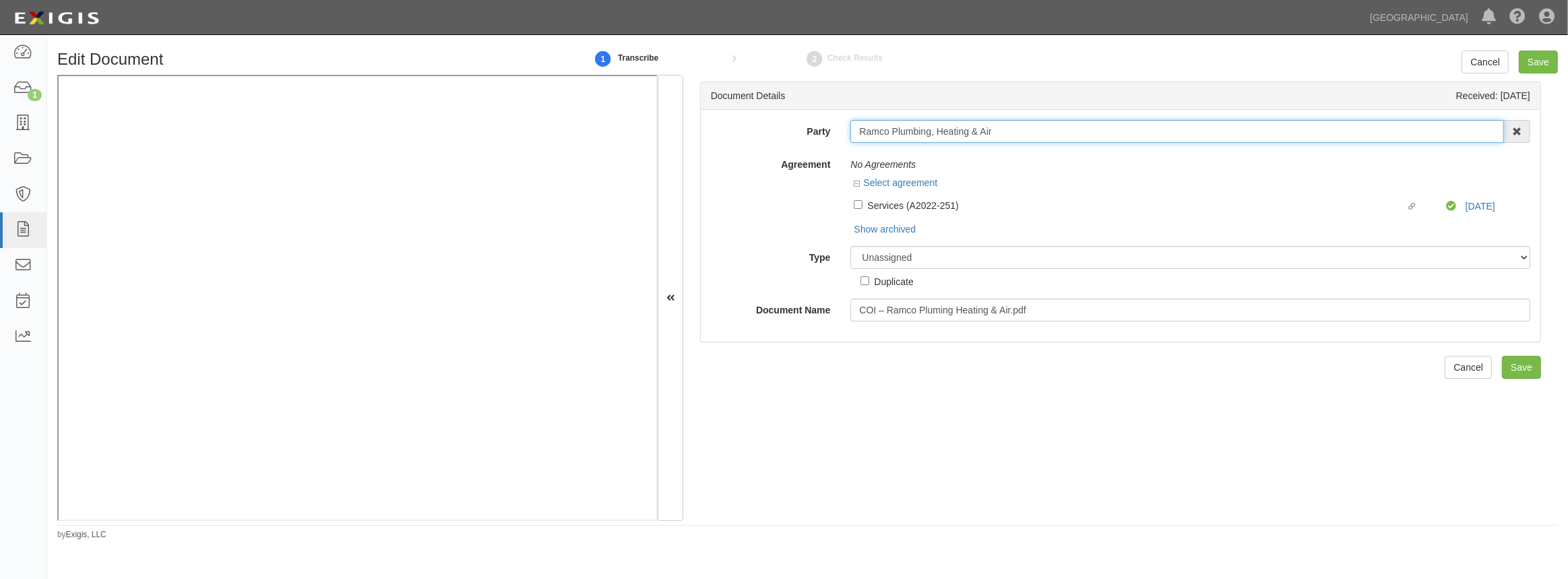
drag, startPoint x: 994, startPoint y: 128, endPoint x: 791, endPoint y: 163, distance: 206.0
click at [791, 163] on div "Party Ramco Plumbing, Heating & Air Ramco Plumbing, Heating & Air 4LEAF, Inc. A…" at bounding box center [1121, 220] width 820 height 201
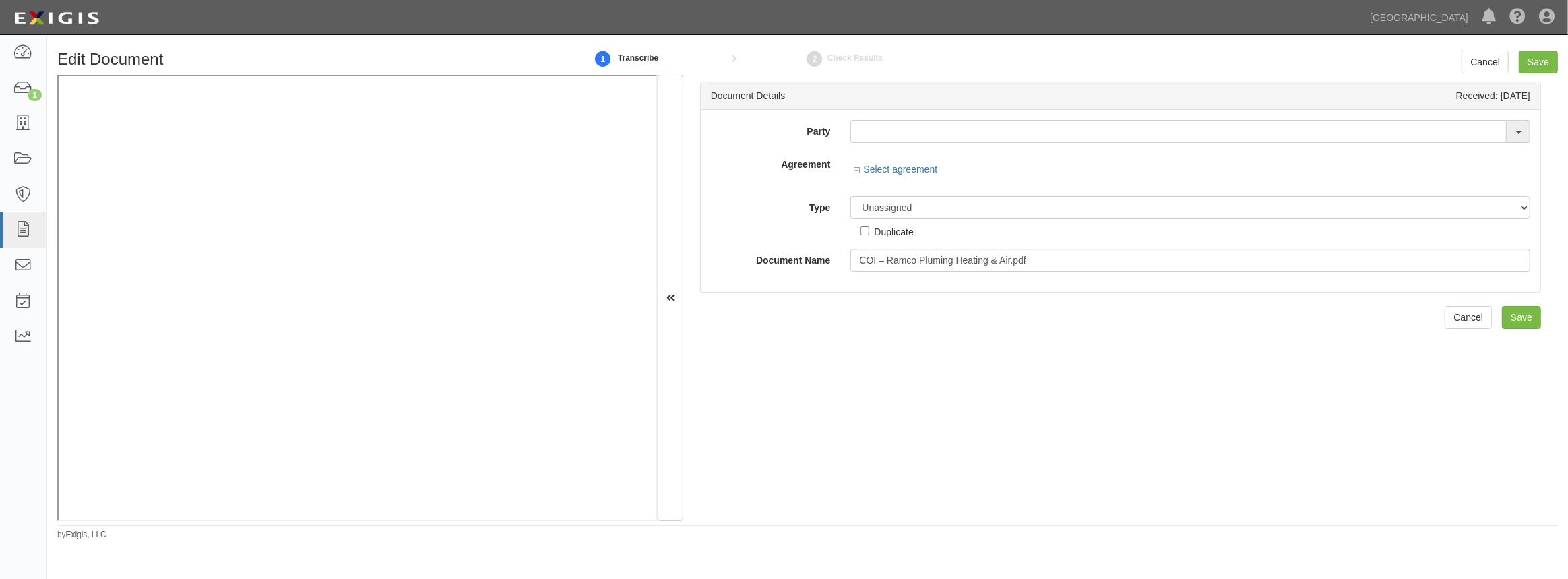
click at [882, 143] on div "Party Ramco Plumbing, Heating & Air 4LEAF, Inc. Abba Termite & Pest Control Abo…" at bounding box center [1121, 196] width 820 height 152
click at [861, 119] on div "Party Ramco Plumbing, Heating & Air 4LEAF, Inc. Abba Termite & Pest Control Abo…" at bounding box center [1121, 200] width 840 height 182
click at [861, 126] on input "text" at bounding box center [1179, 131] width 656 height 22
paste input "Ramco Plumbing, Heating & Air"
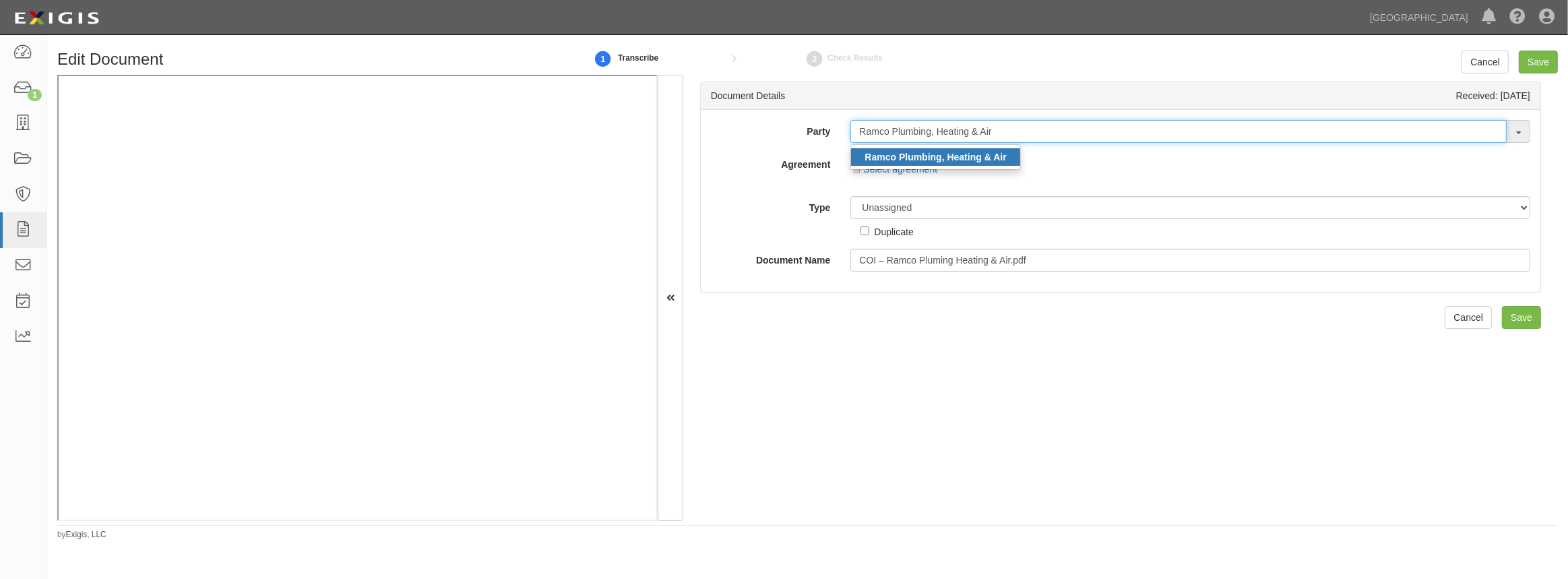
type input "Ramco Plumbing, Heating & Air"
click at [870, 156] on strong "Ramco Plumbing, Heating & Air" at bounding box center [935, 157] width 141 height 11
type input "Ramco Plumbing, Heating & Air"
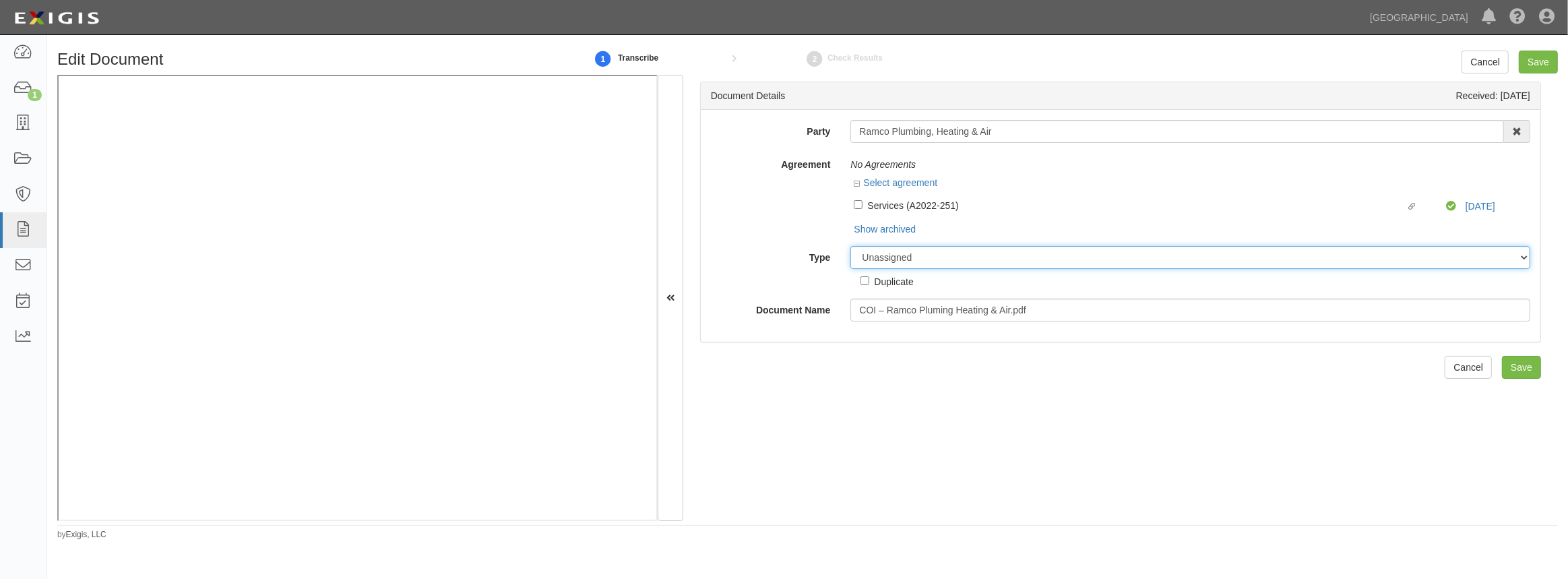
click at [888, 260] on select "Unassigned Binder Cancellation Notice Certificate Contract Endorsement Insuranc…" at bounding box center [1191, 258] width 680 height 22
select select "OtherDetail"
click at [851, 246] on select "Unassigned Binder Cancellation Notice Certificate Contract Endorsement Insuranc…" at bounding box center [1191, 258] width 680 height 22
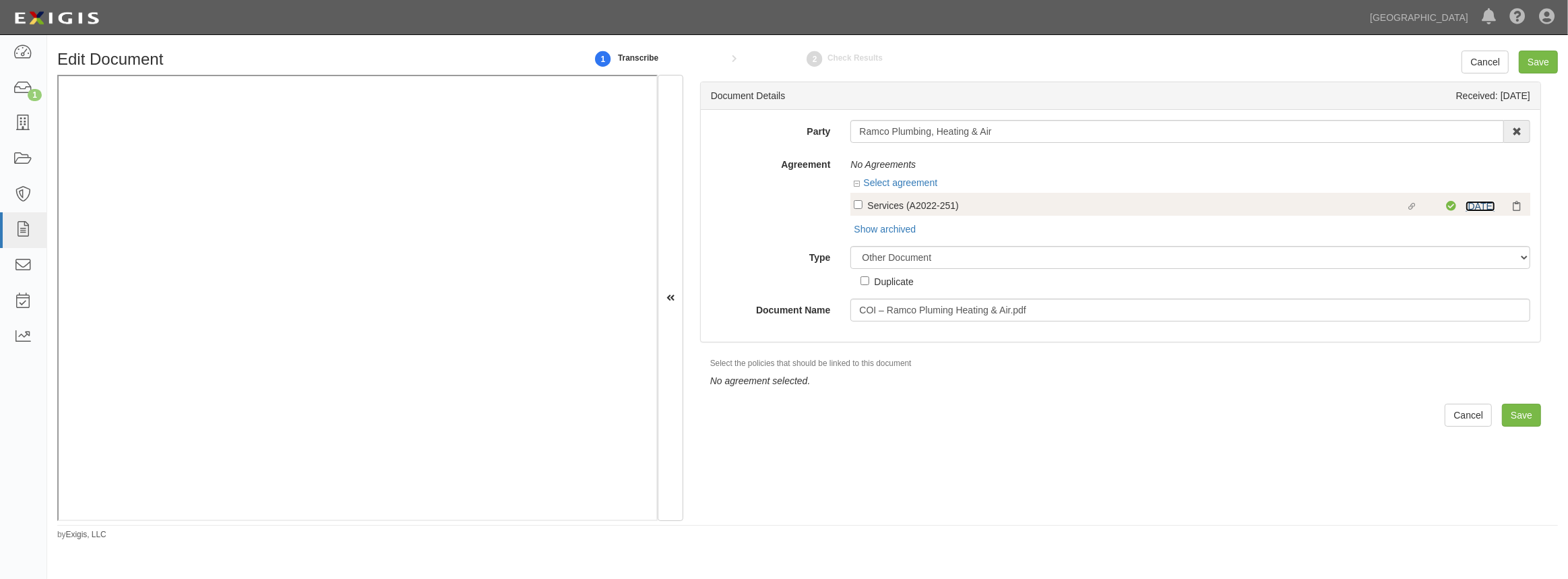
click at [1476, 210] on link "8/1/26" at bounding box center [1481, 207] width 30 height 11
click at [1516, 421] on input "Save" at bounding box center [1522, 415] width 39 height 22
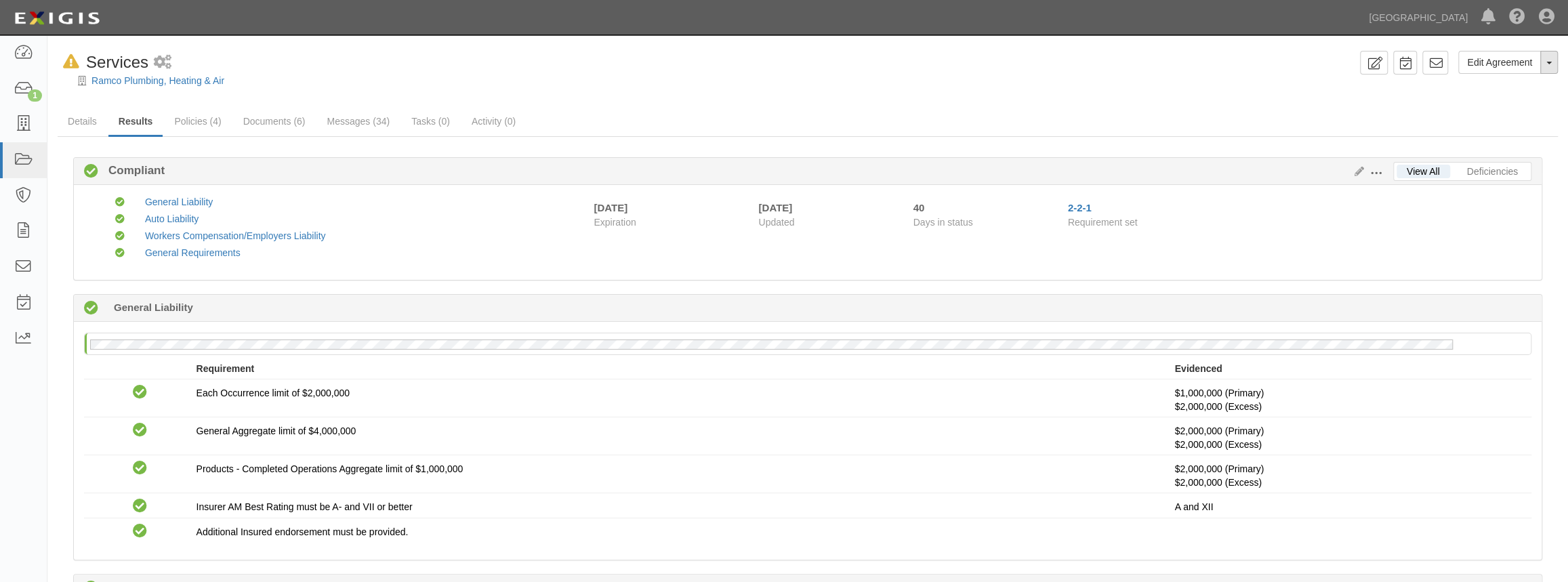
click at [1553, 67] on button "Toggle Agreement Dropdown" at bounding box center [1549, 62] width 18 height 23
click at [1521, 127] on button "Remove from Default" at bounding box center [1502, 125] width 110 height 21
